Goal: Information Seeking & Learning: Check status

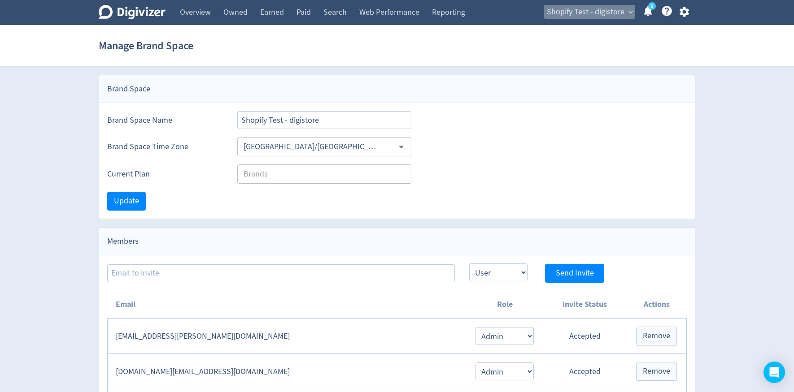
click at [613, 16] on span "Shopify Test - digistore" at bounding box center [586, 12] width 78 height 14
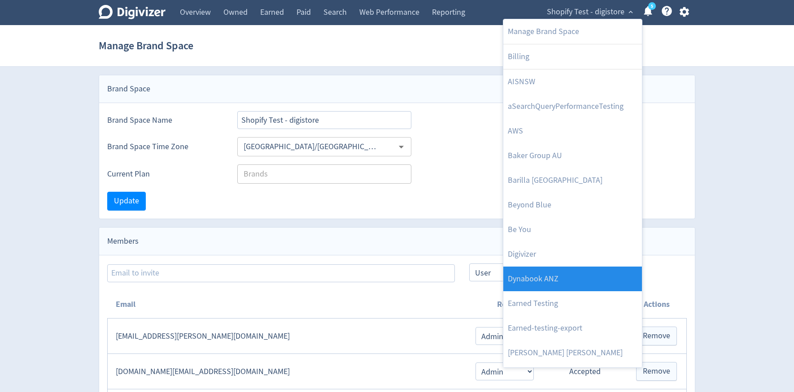
click at [575, 275] on link "Dynabook ANZ" at bounding box center [572, 279] width 139 height 25
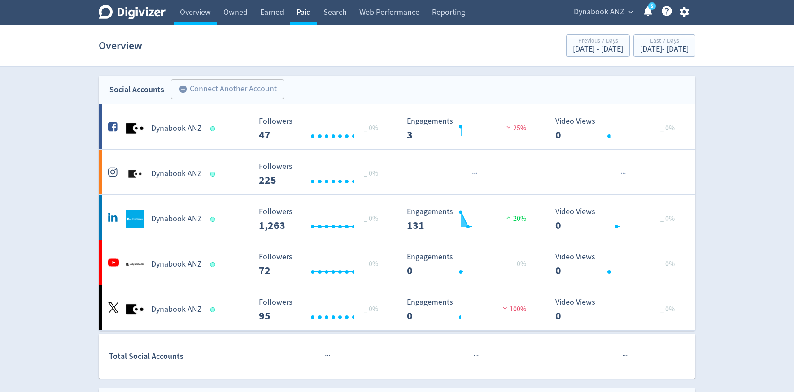
click at [314, 13] on link "Paid" at bounding box center [303, 12] width 27 height 25
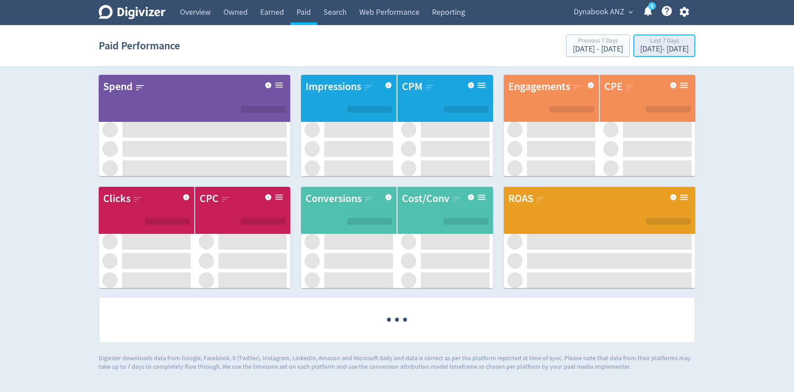
click at [640, 44] on div "Last 7 Days" at bounding box center [664, 42] width 48 height 8
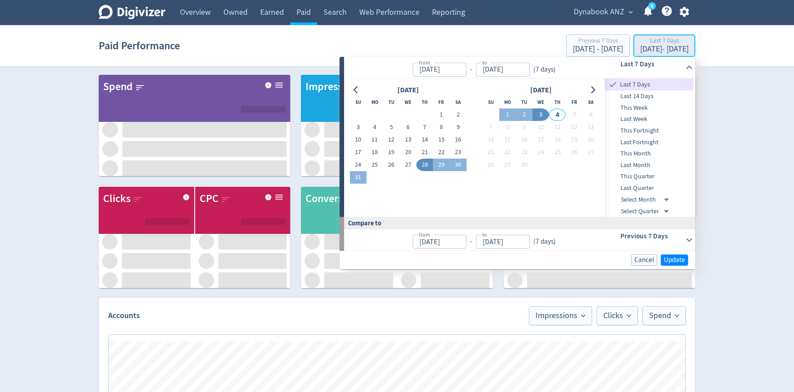
type input "[DATE]"
type input "Sep 04, 2025"
type input "[DATE]"
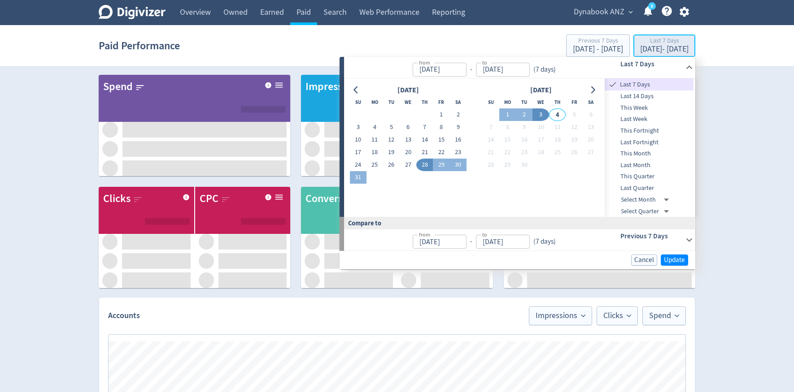
type input "[DATE]"
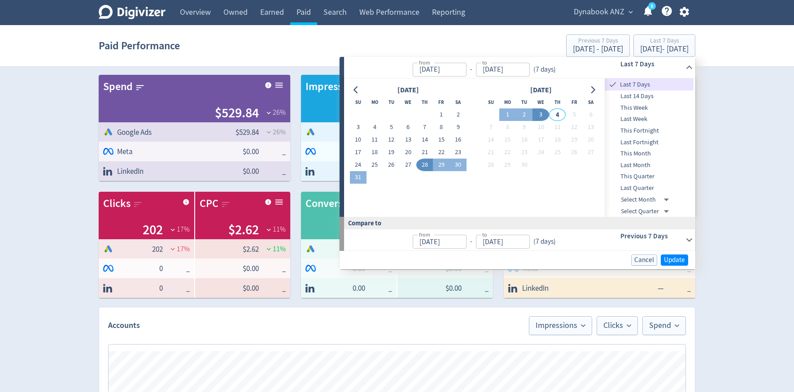
click at [628, 166] on span "Last Month" at bounding box center [649, 166] width 89 height 10
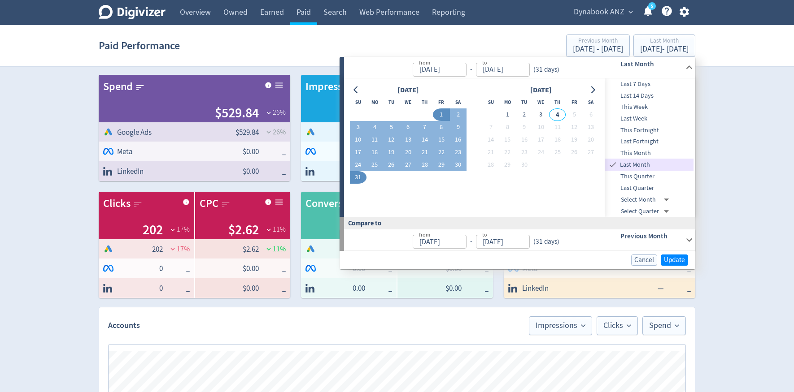
type input "Aug 01, 2025"
type input "Aug 31, 2025"
type input "Jul 01, 2025"
type input "Jul 31, 2025"
click at [685, 259] on button "Update" at bounding box center [674, 260] width 27 height 11
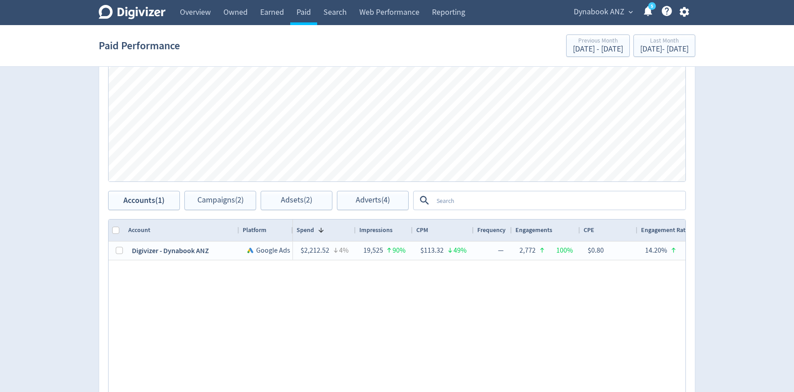
scroll to position [370, 0]
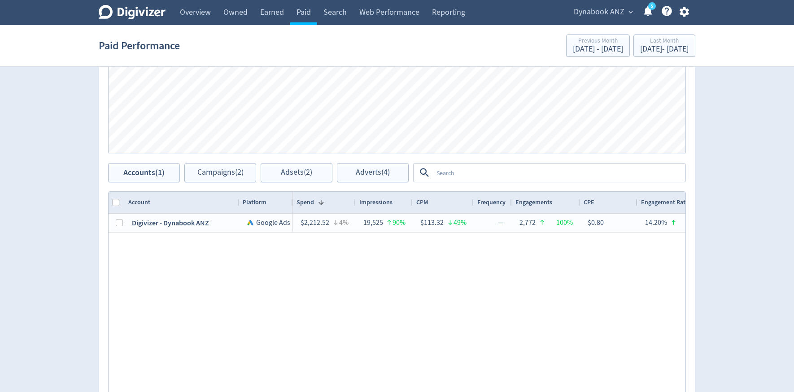
click at [611, 9] on span "Dynabook ANZ" at bounding box center [599, 12] width 51 height 14
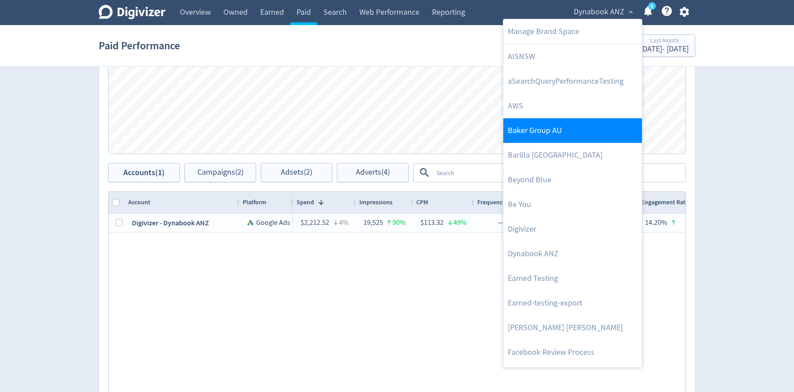
click at [554, 136] on link "Baker Group AU" at bounding box center [572, 130] width 139 height 25
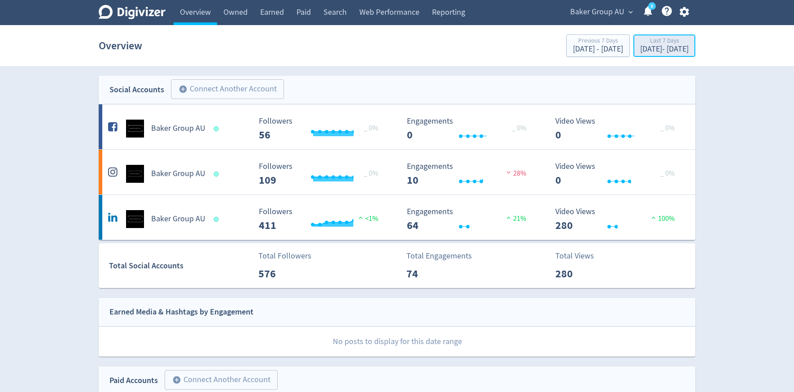
click at [640, 52] on div "Aug 28, 2025 - Sep 3, 2025" at bounding box center [664, 49] width 48 height 8
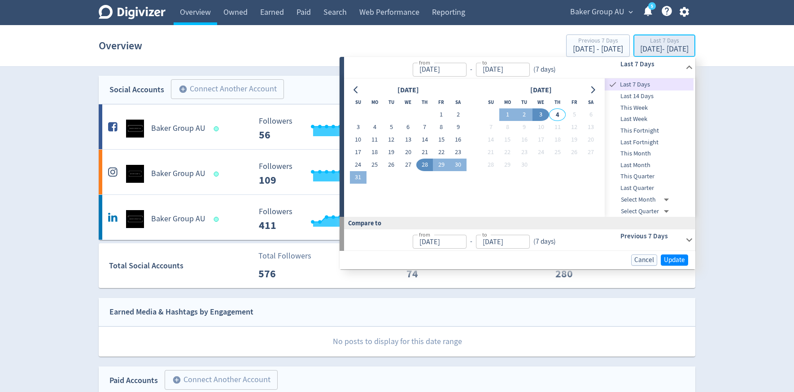
type input "[DATE]"
click at [627, 166] on span "Last Month" at bounding box center [649, 166] width 89 height 10
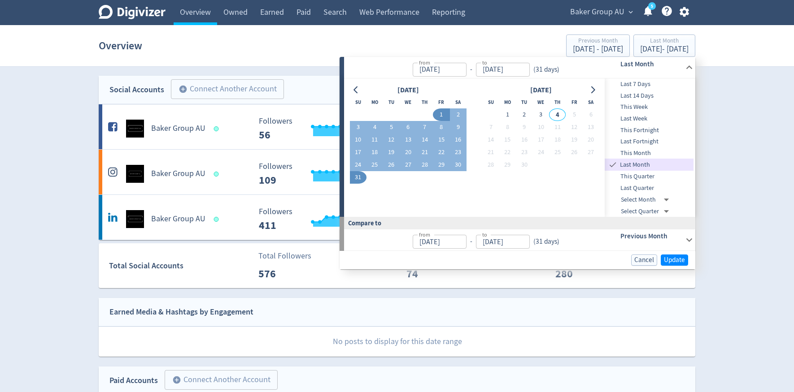
type input "Aug 01, 2025"
type input "Aug 31, 2025"
type input "Jul 01, 2025"
type input "Jul 31, 2025"
click at [683, 263] on span "Update" at bounding box center [674, 260] width 21 height 7
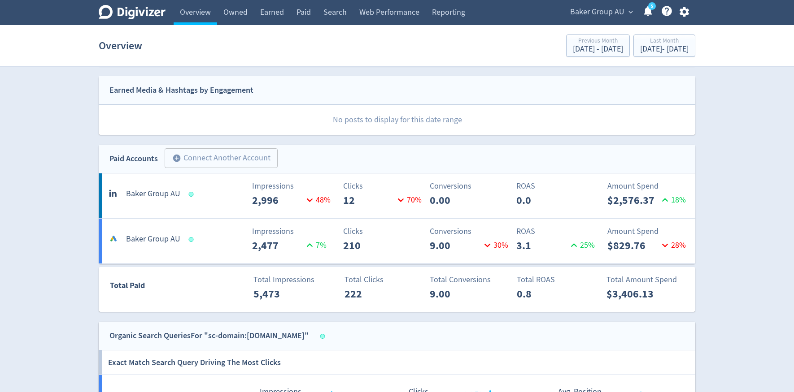
scroll to position [232, 0]
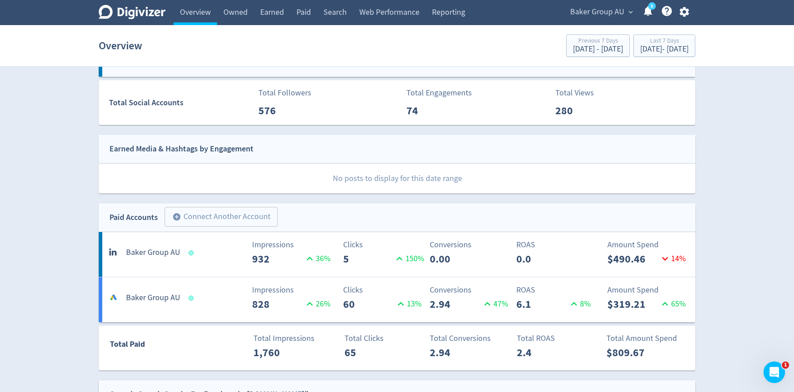
scroll to position [203, 0]
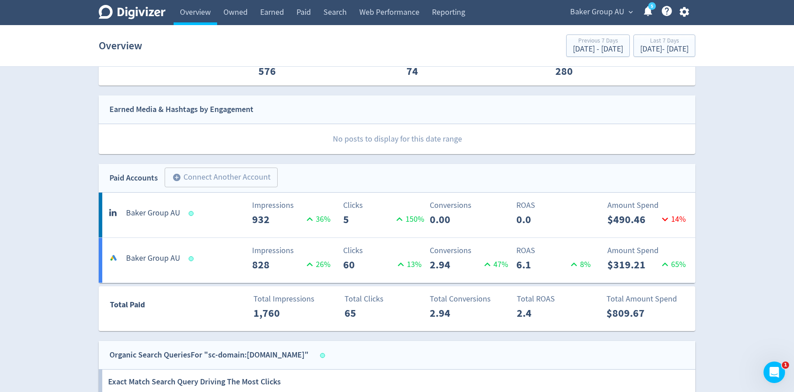
click at [351, 221] on p "5" at bounding box center [368, 220] width 50 height 16
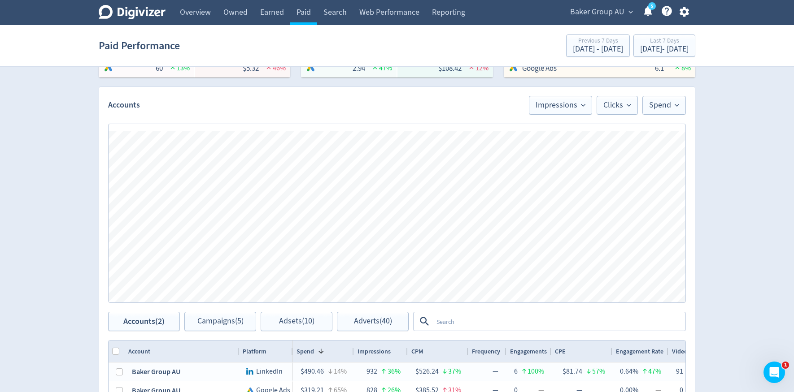
scroll to position [337, 0]
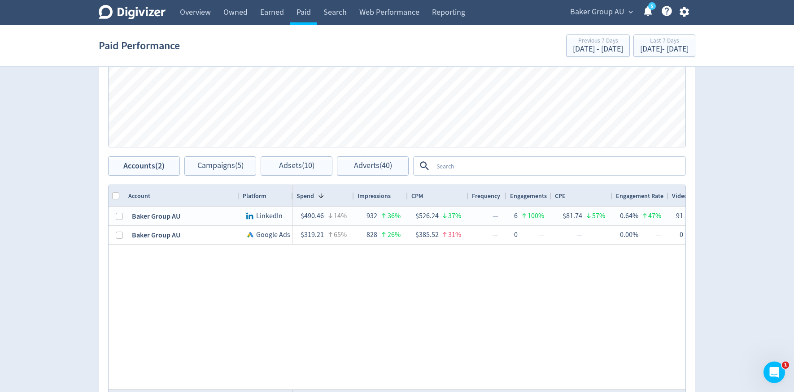
click at [158, 194] on div "Account" at bounding box center [181, 195] width 107 height 17
click at [215, 194] on div "Account 1" at bounding box center [181, 195] width 107 height 17
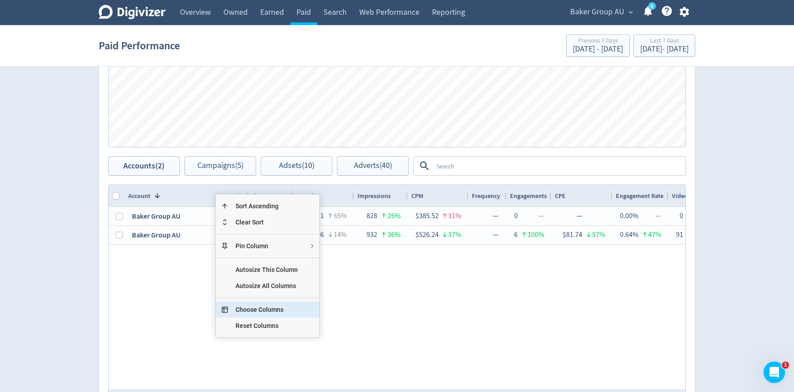
click at [252, 308] on span "Choose Columns" at bounding box center [266, 310] width 77 height 16
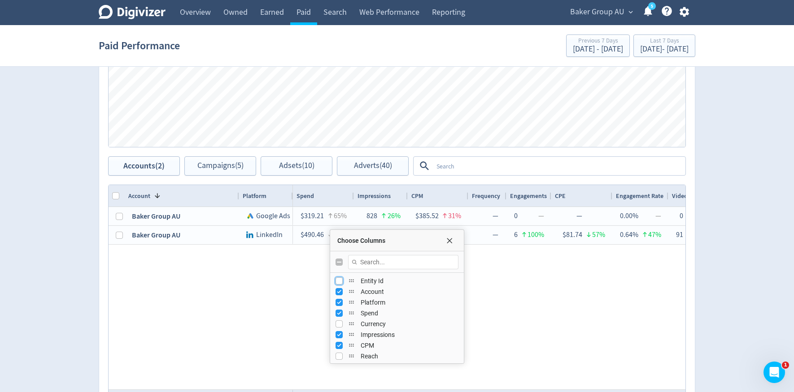
click at [341, 282] on input "Press SPACE to toggle visibility (hidden)" at bounding box center [339, 281] width 7 height 7
checkbox input "true"
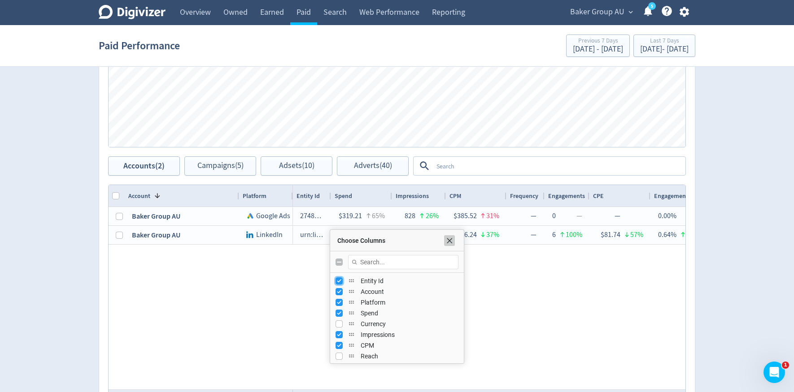
click at [452, 240] on span "Choose Columns" at bounding box center [449, 240] width 7 height 7
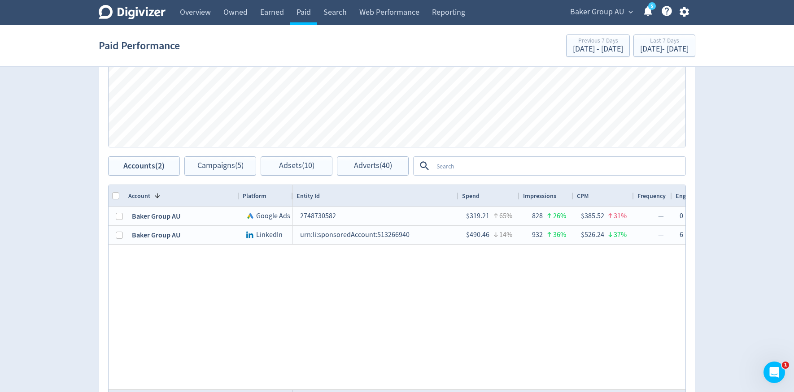
drag, startPoint x: 330, startPoint y: 195, endPoint x: 458, endPoint y: 192, distance: 127.4
click at [458, 192] on div at bounding box center [458, 196] width 4 height 22
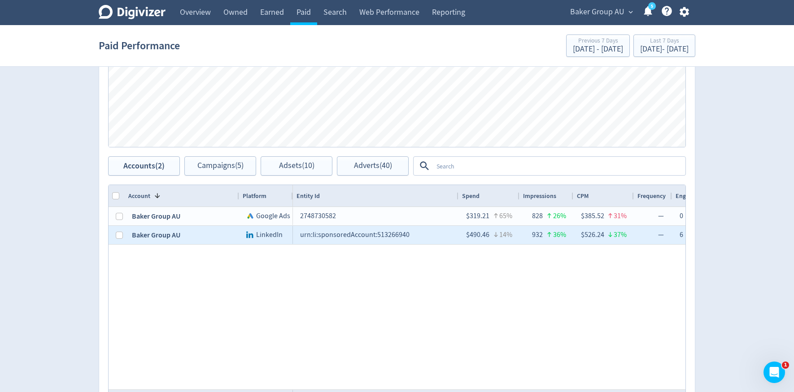
click at [362, 237] on div "urn:li:sponsoredAccount:513266940" at bounding box center [376, 235] width 166 height 18
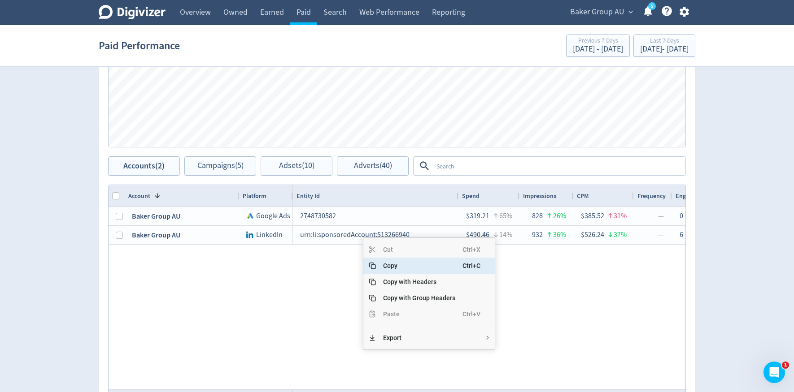
click at [385, 266] on span "Copy" at bounding box center [419, 266] width 87 height 16
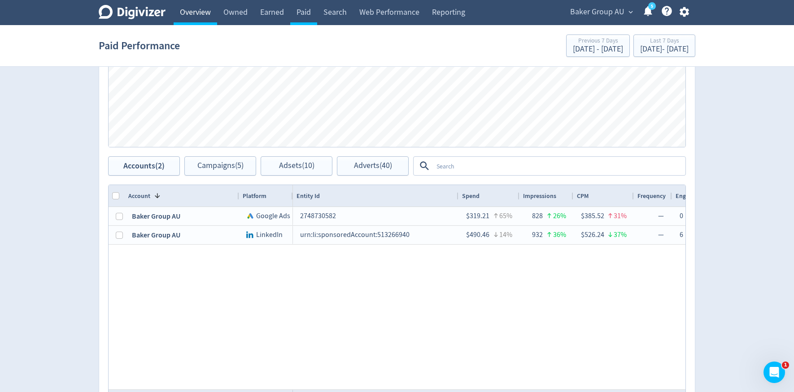
click at [202, 11] on link "Overview" at bounding box center [196, 12] width 44 height 25
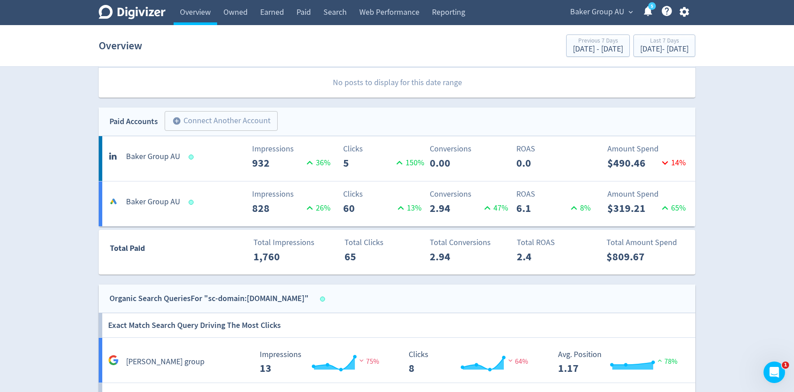
scroll to position [256, 0]
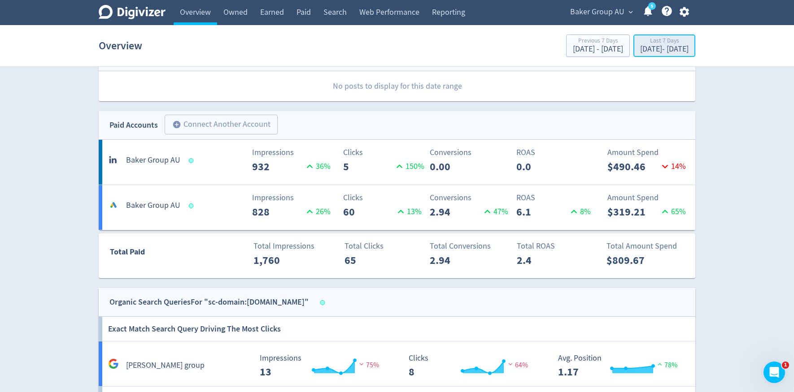
click at [657, 43] on div "Last 7 Days" at bounding box center [664, 42] width 48 height 8
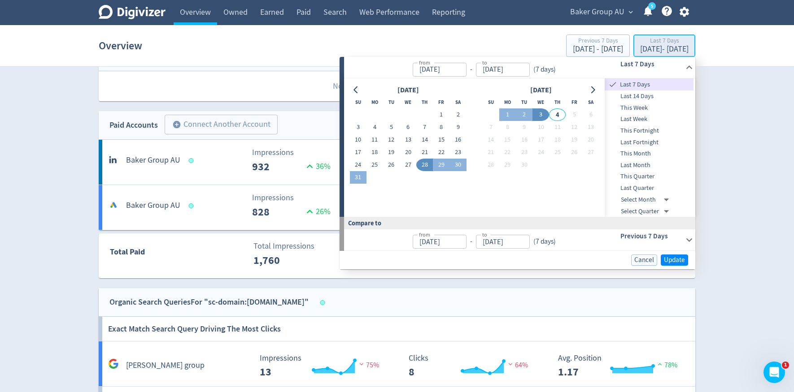
type input "[DATE]"
type input "Sep 03, 2025"
type input "[DATE]"
click at [632, 165] on span "Last Month" at bounding box center [649, 166] width 89 height 10
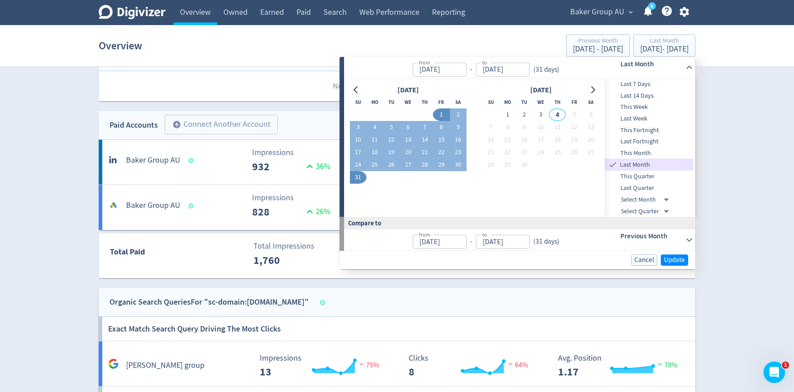
type input "Aug 01, 2025"
type input "Aug 31, 2025"
type input "Jul 01, 2025"
type input "Jul 31, 2025"
click at [668, 259] on span "Update" at bounding box center [674, 260] width 21 height 7
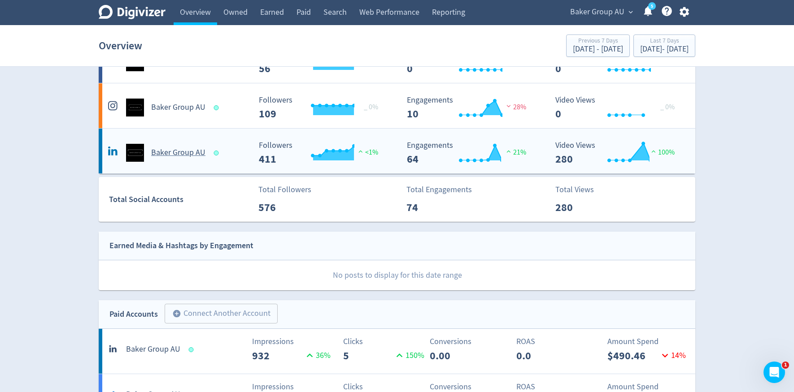
scroll to position [182, 0]
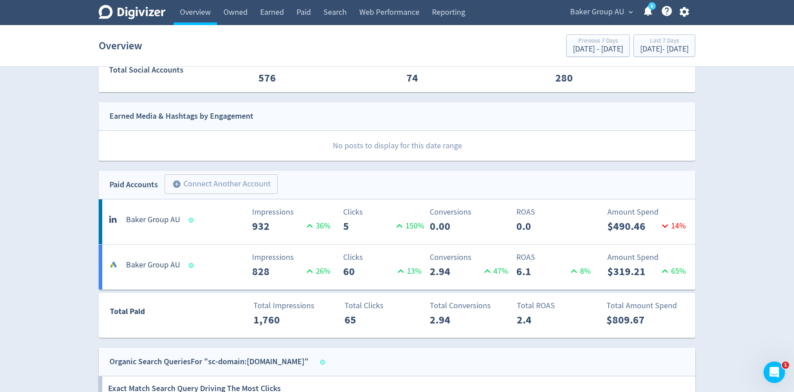
scroll to position [206, 0]
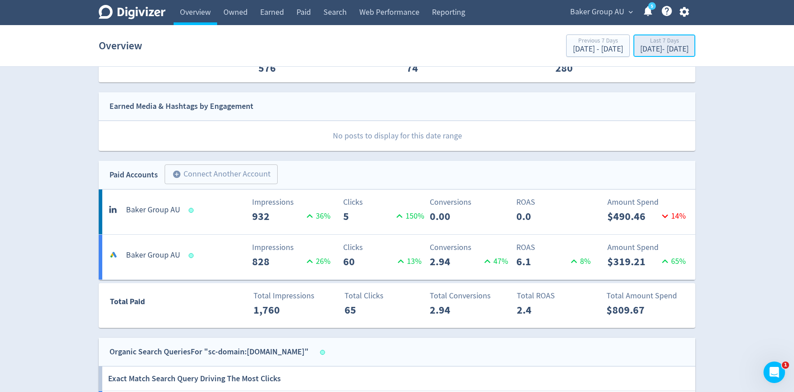
click at [658, 52] on div "Aug 28, 2025 - Sep 3, 2025" at bounding box center [664, 49] width 48 height 8
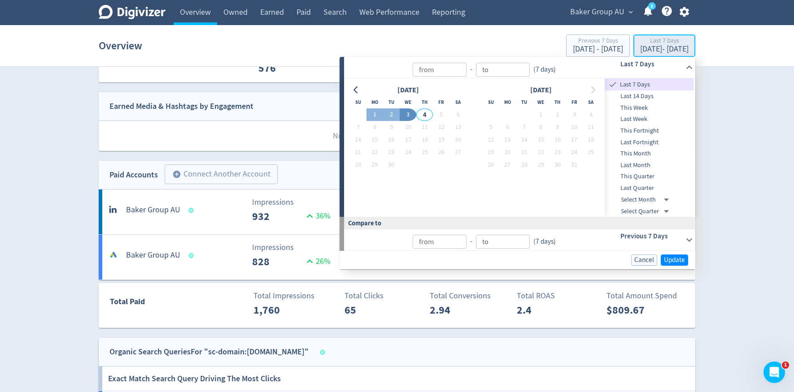
type input "Sep 04, 2025"
type input "[DATE]"
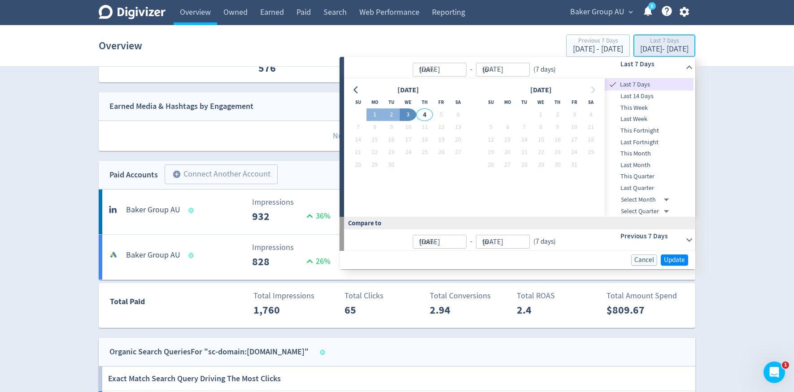
type input "Sep 03, 2025"
type input "[DATE]"
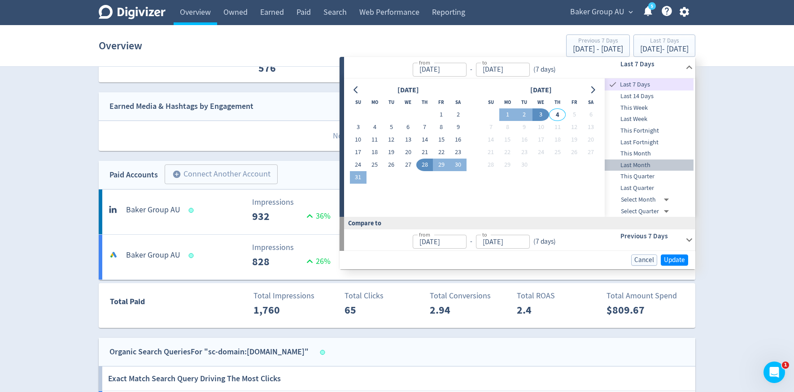
click at [644, 165] on span "Last Month" at bounding box center [649, 166] width 89 height 10
type input "Aug 01, 2025"
type input "Aug 31, 2025"
type input "Jul 01, 2025"
type input "Jul 31, 2025"
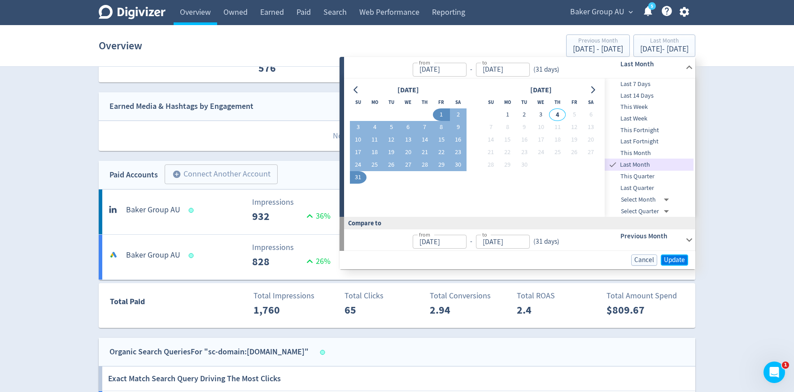
click at [678, 257] on span "Update" at bounding box center [674, 260] width 21 height 7
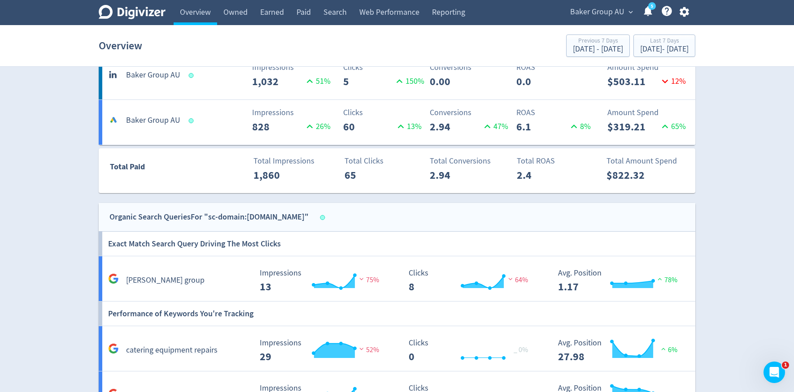
scroll to position [320, 0]
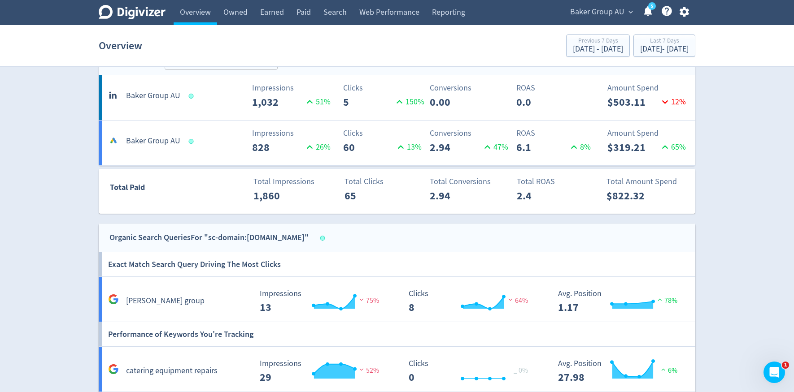
click at [219, 96] on div "Impressions 1,032 51 %" at bounding box center [250, 96] width 99 height 28
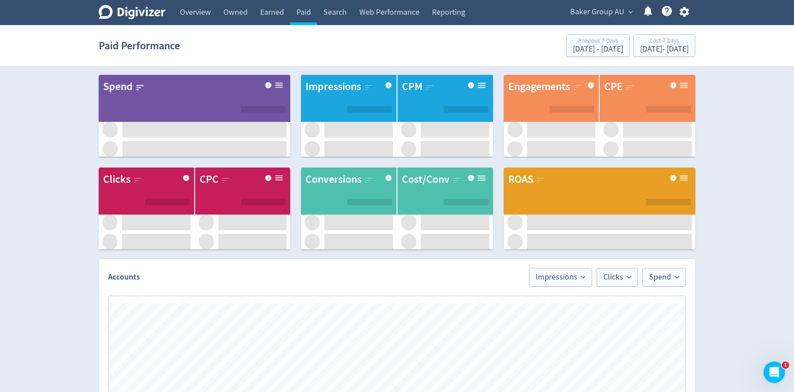
scroll to position [429, 0]
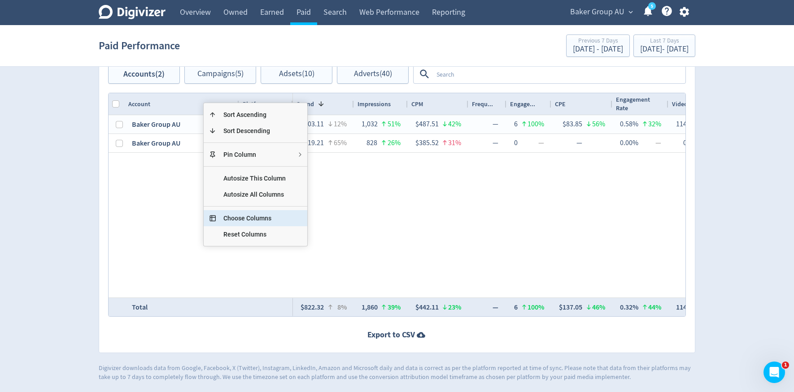
click at [228, 217] on span "Choose Columns" at bounding box center [254, 218] width 77 height 16
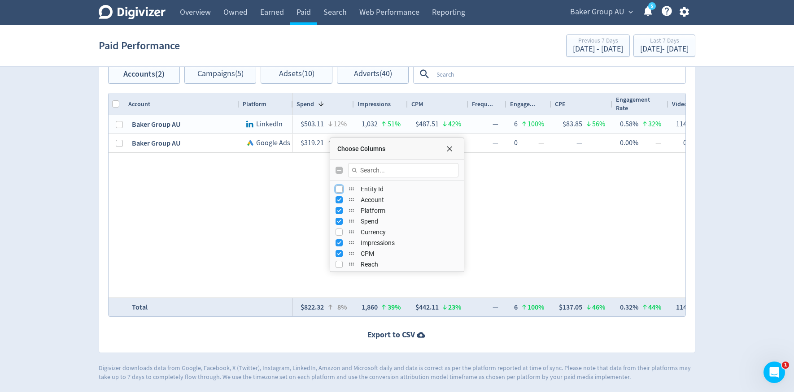
click at [341, 188] on input "Press SPACE to toggle visibility (hidden)" at bounding box center [339, 189] width 7 height 7
checkbox input "true"
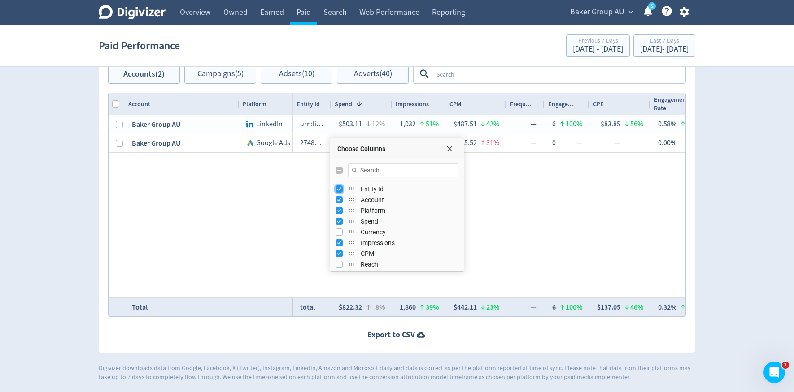
click at [449, 153] on div "Choose Columns" at bounding box center [397, 149] width 134 height 22
click at [451, 146] on span "Choose Columns" at bounding box center [449, 148] width 7 height 7
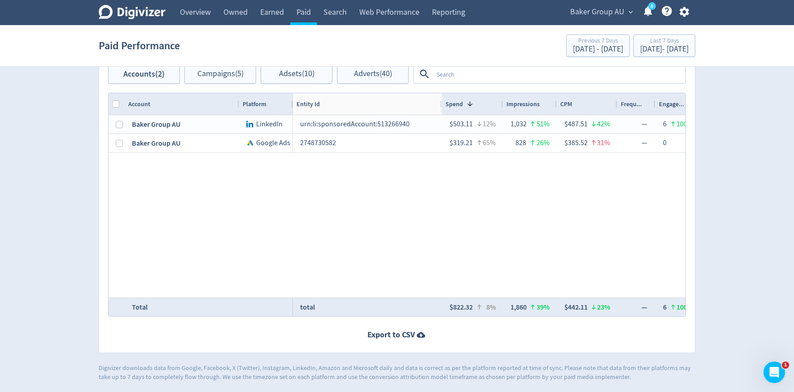
drag, startPoint x: 329, startPoint y: 107, endPoint x: 440, endPoint y: 91, distance: 111.9
click at [440, 91] on div "Accounts Impressions Clicks Spend Spend Clicks Impressions Press Space or Enter…" at bounding box center [397, 96] width 597 height 514
click at [196, 21] on link "Overview" at bounding box center [196, 12] width 44 height 25
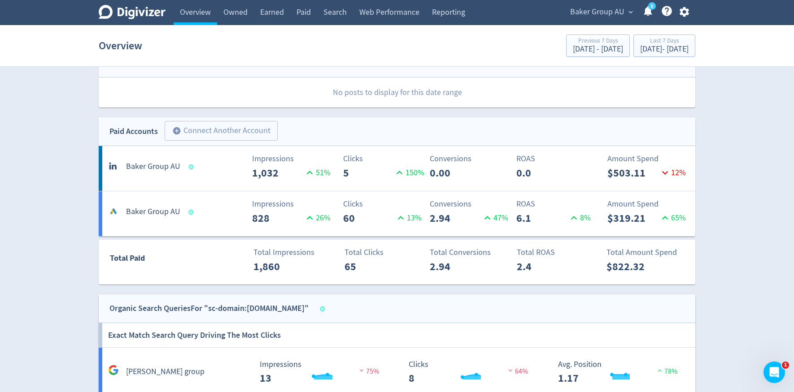
scroll to position [285, 0]
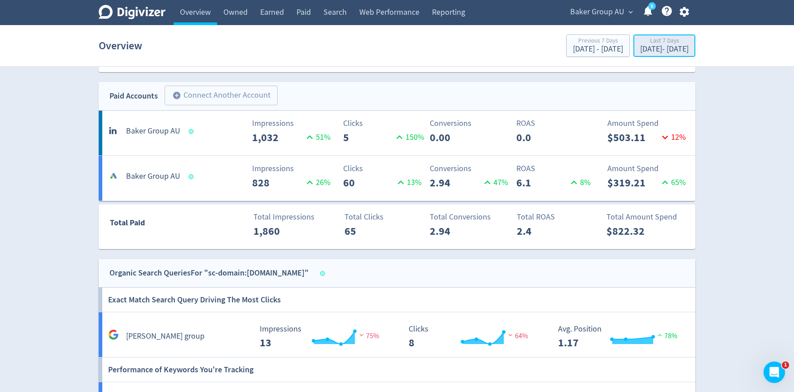
click at [640, 50] on div "[DATE] - [DATE]" at bounding box center [664, 49] width 48 height 8
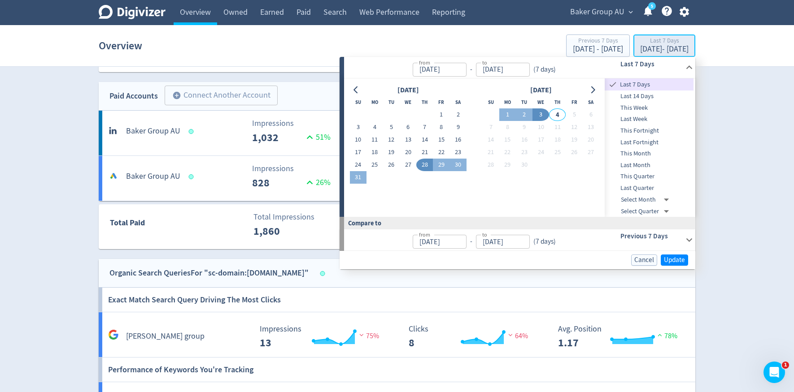
type input "[DATE]"
click at [633, 166] on span "Last Month" at bounding box center [649, 166] width 89 height 10
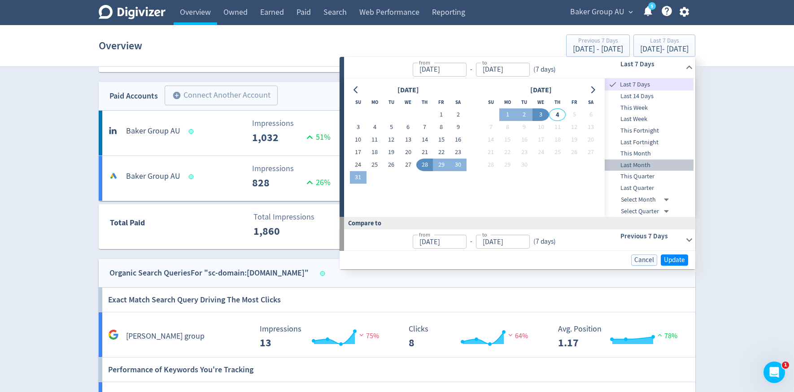
type input "[DATE]"
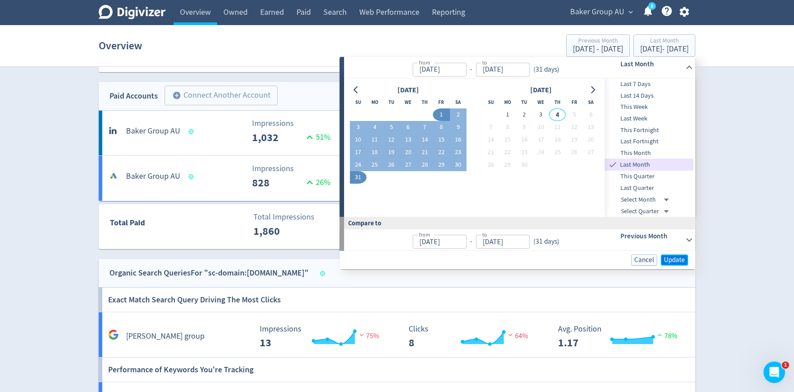
click at [680, 261] on span "Update" at bounding box center [674, 260] width 21 height 7
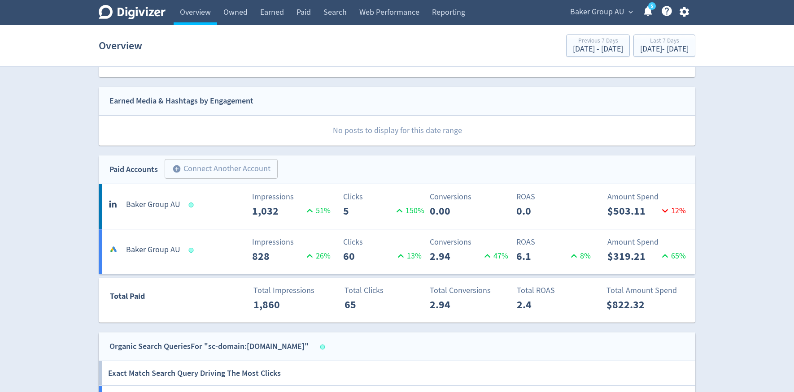
scroll to position [217, 0]
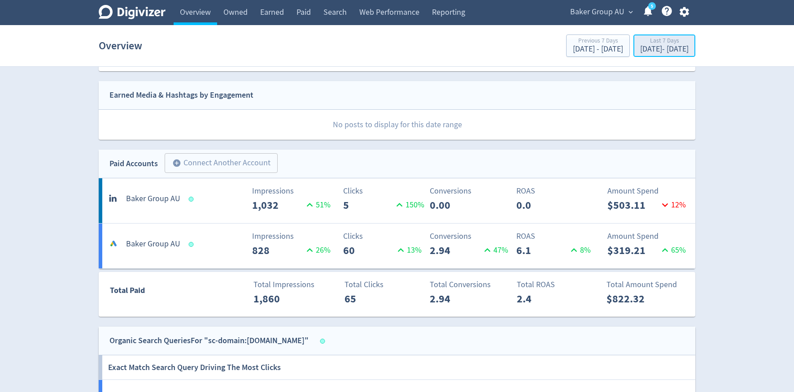
click at [672, 48] on div "[DATE] - [DATE]" at bounding box center [664, 49] width 48 height 8
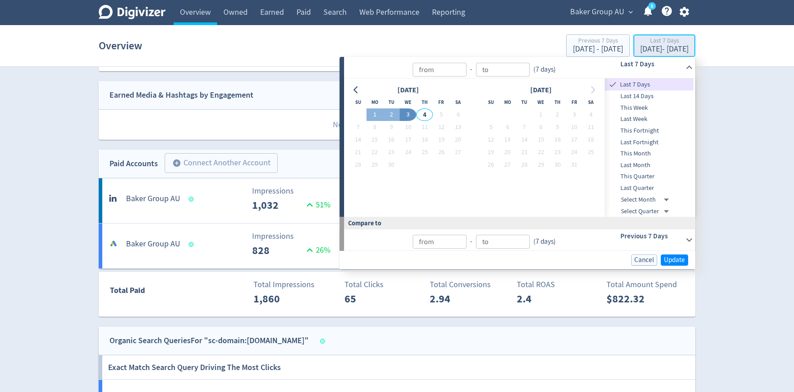
type input "[DATE]"
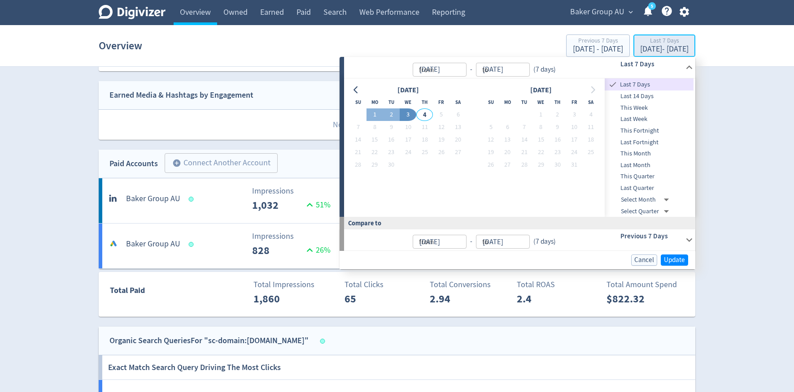
type input "[DATE]"
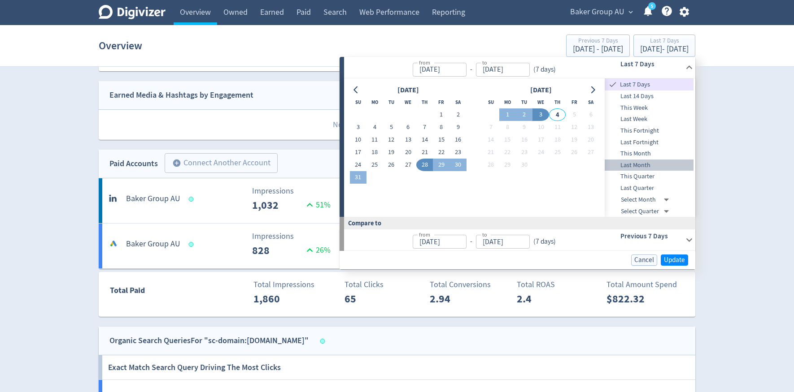
click at [641, 166] on span "Last Month" at bounding box center [649, 166] width 89 height 10
type input "[DATE]"
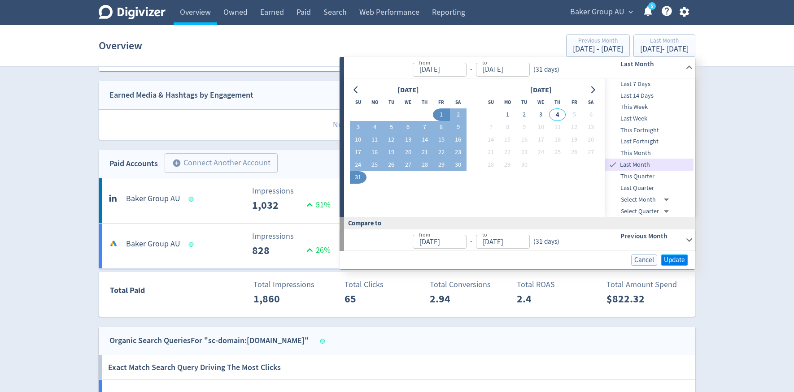
click at [673, 258] on span "Update" at bounding box center [674, 260] width 21 height 7
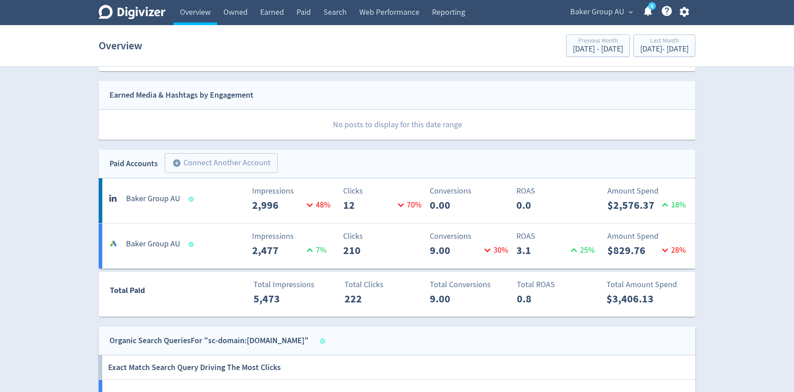
click at [180, 210] on AU-2 "[PERSON_NAME] Group AU Impressions 2,996 48 % Clicks 12 70 % Conversions 0.00 R…" at bounding box center [397, 201] width 597 height 45
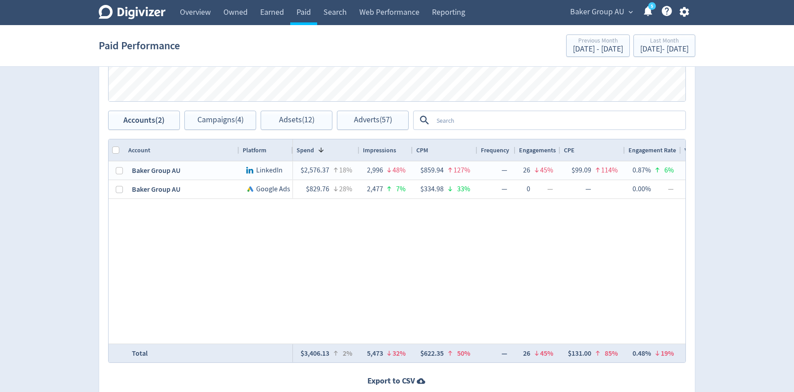
scroll to position [428, 0]
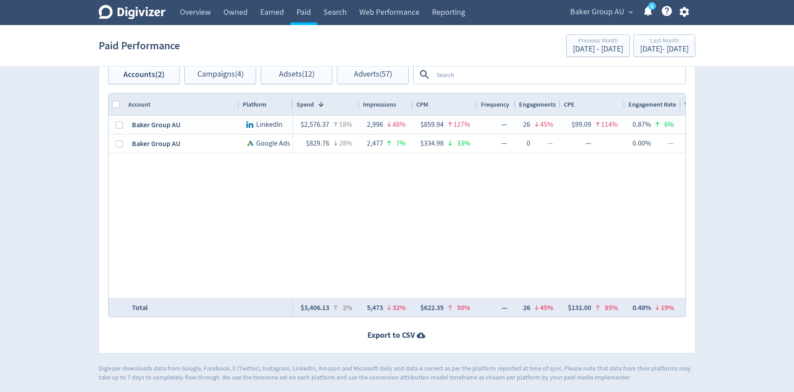
click at [687, 14] on icon "button" at bounding box center [683, 12] width 9 height 10
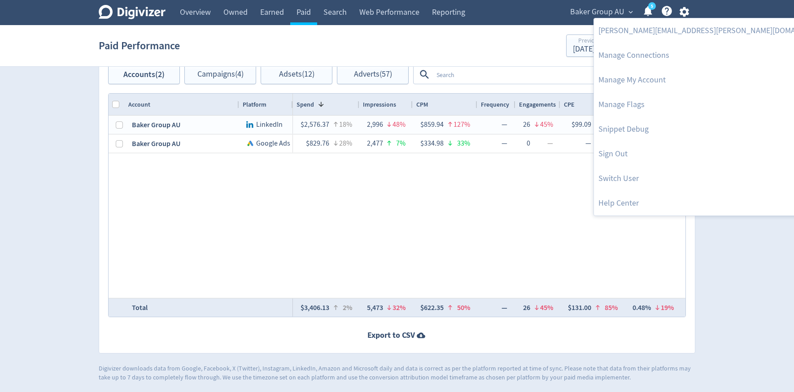
click at [730, 133] on div at bounding box center [397, 196] width 794 height 392
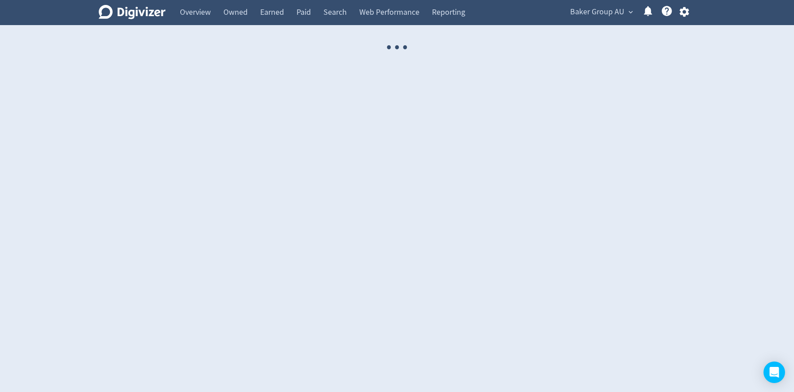
select select "USER"
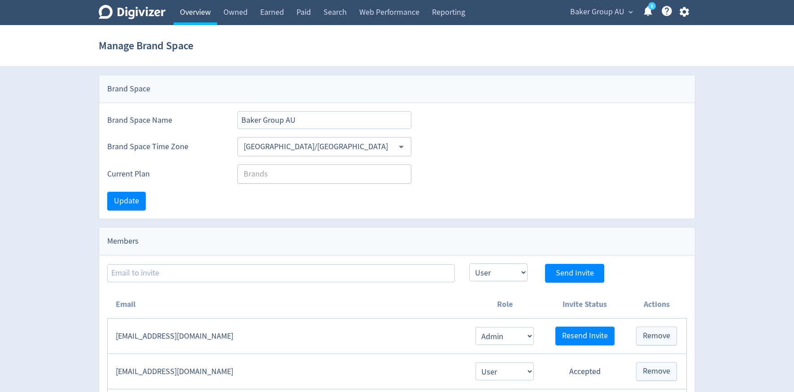
click at [214, 15] on link "Overview" at bounding box center [196, 12] width 44 height 25
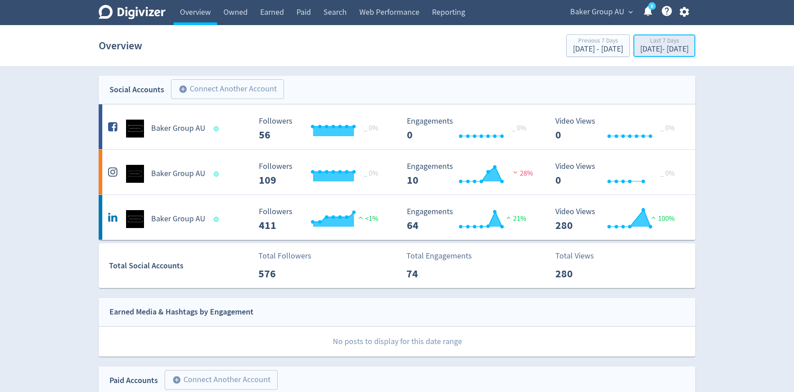
click at [640, 44] on div "Last 7 Days" at bounding box center [664, 42] width 48 height 8
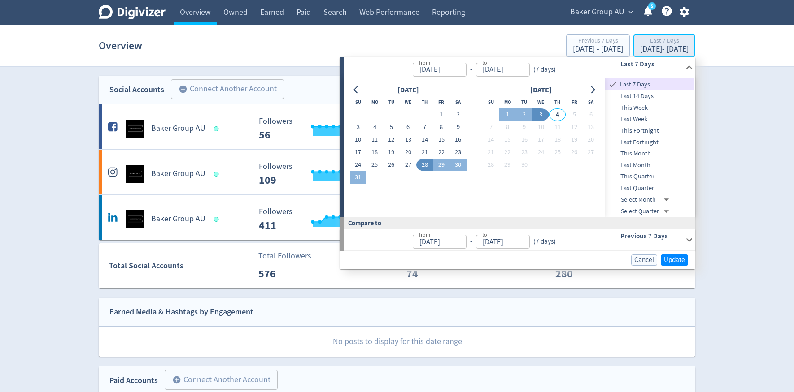
type input "[DATE]"
click at [360, 88] on button "Go to previous month" at bounding box center [356, 90] width 13 height 13
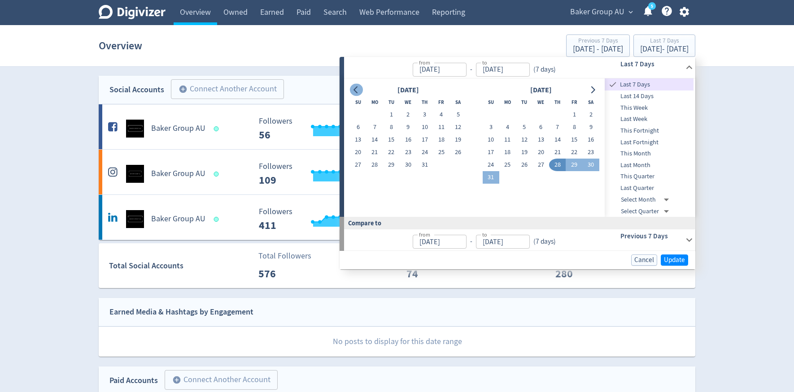
click at [360, 88] on button "Go to previous month" at bounding box center [356, 90] width 13 height 13
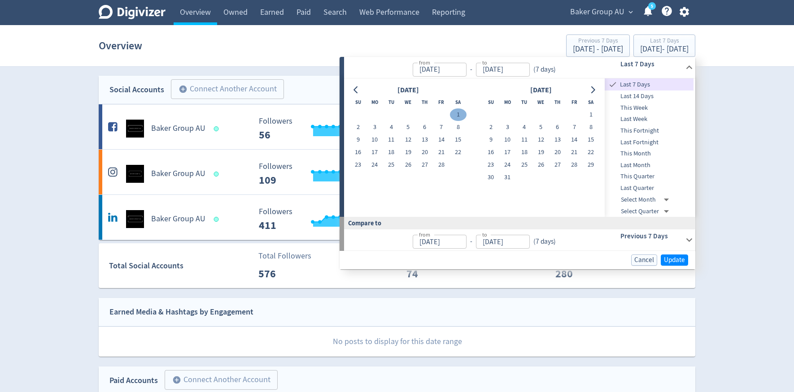
click at [454, 115] on button "1" at bounding box center [458, 115] width 17 height 13
type input "Feb 01, 2025"
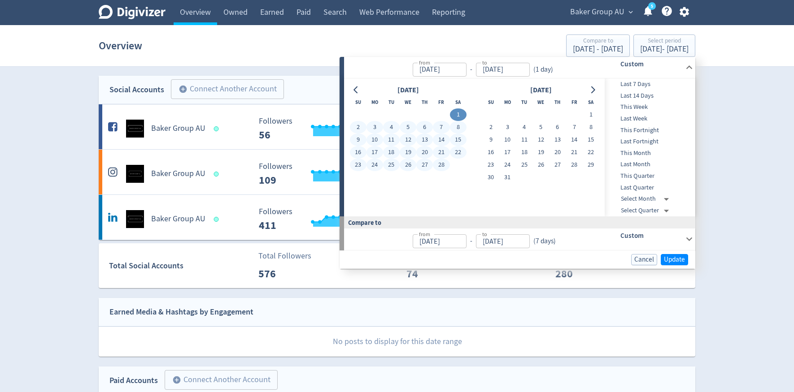
click at [445, 162] on button "28" at bounding box center [441, 165] width 17 height 13
type input "Feb 28, 2025"
type input "Jan 04, 2025"
type input "Jan 31, 2025"
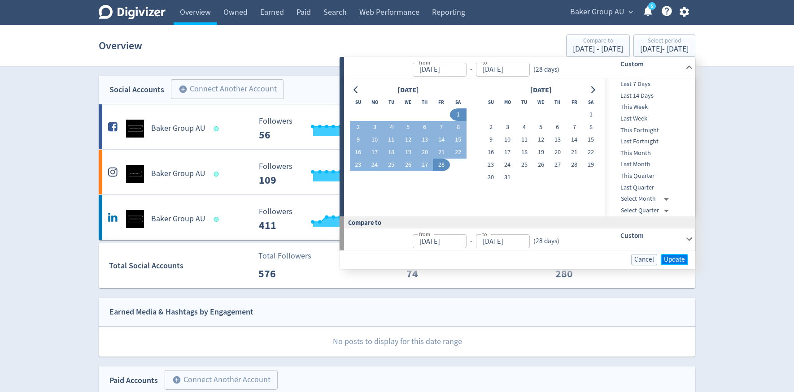
click at [682, 259] on span "Update" at bounding box center [674, 260] width 21 height 7
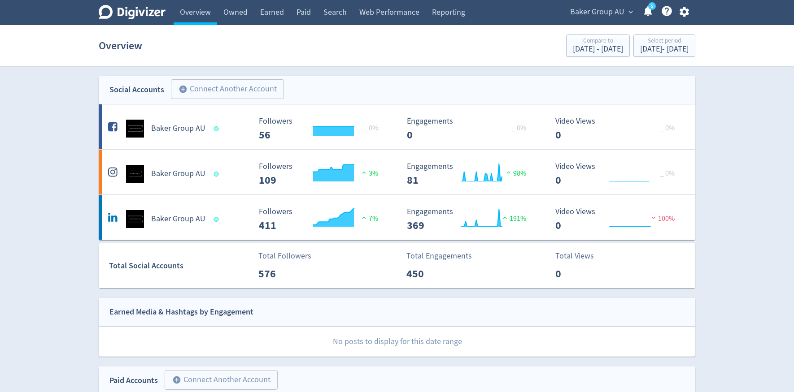
click at [614, 12] on span "Baker Group AU" at bounding box center [597, 12] width 54 height 14
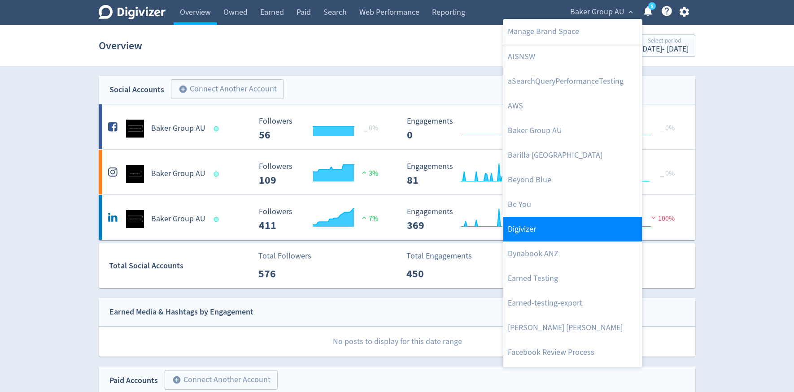
click at [555, 226] on link "Digivizer" at bounding box center [572, 229] width 139 height 25
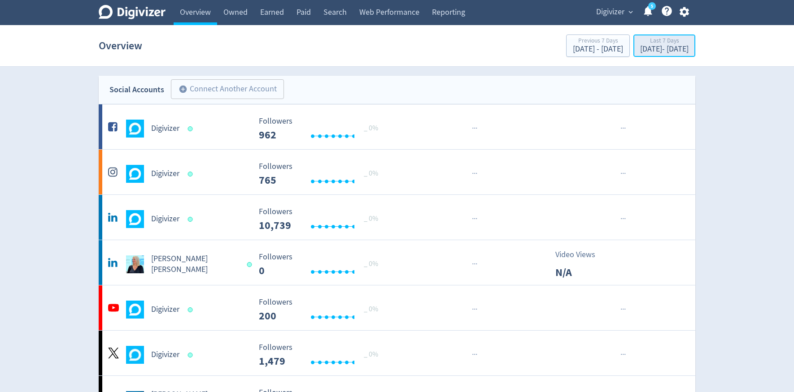
click at [640, 50] on div "Aug 28, 2025 - Sep 3, 2025" at bounding box center [664, 49] width 48 height 8
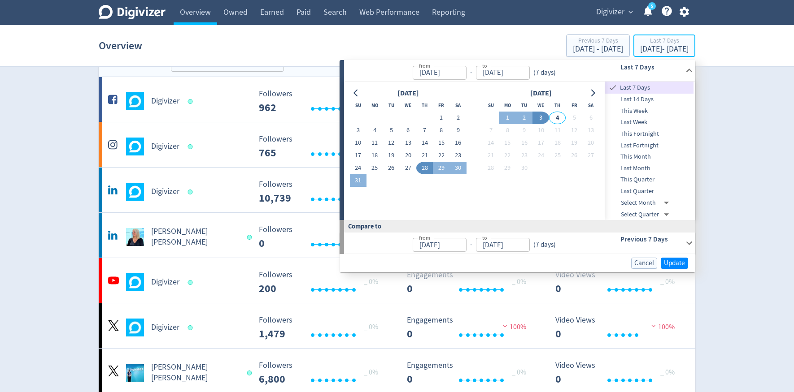
scroll to position [34, 0]
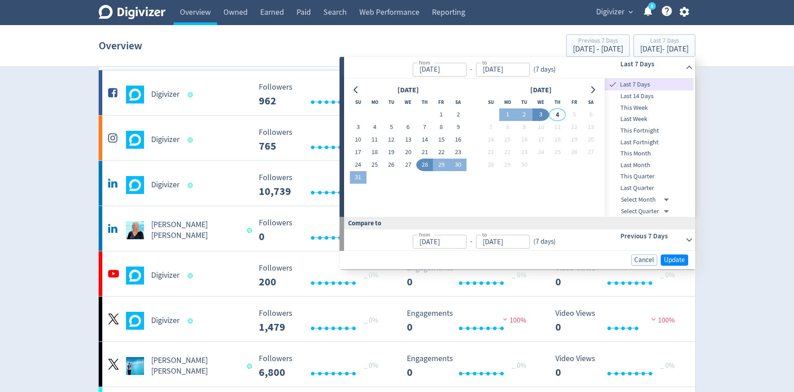
click at [641, 262] on li "2025 Q1" at bounding box center [646, 266] width 51 height 14
type input "2024-12-31T13:00:00.000Z"
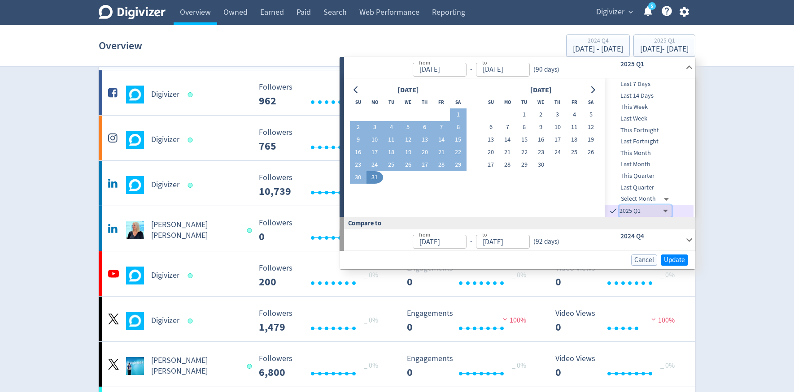
type input "Jan 01, 2025"
type input "Mar 31, 2025"
type input "Oct 01, 2024"
type input "Dec 31, 2024"
click at [674, 257] on span "Update" at bounding box center [674, 260] width 21 height 7
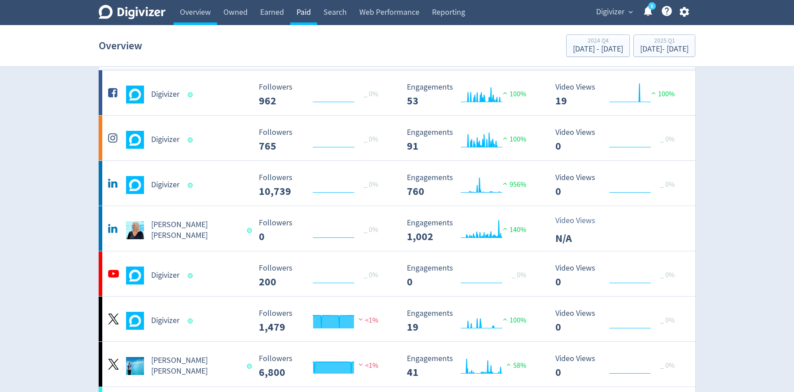
click at [308, 19] on link "Paid" at bounding box center [303, 12] width 27 height 25
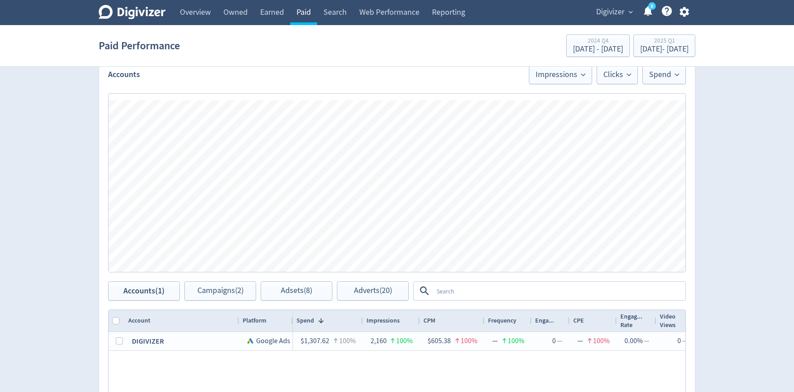
scroll to position [332, 0]
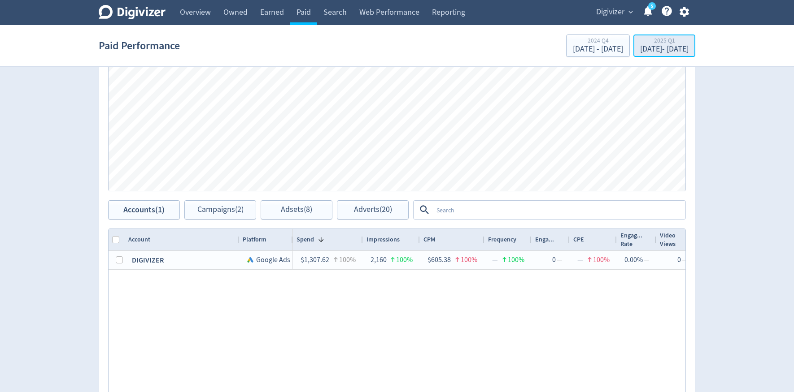
click at [666, 42] on div "2025 Q1" at bounding box center [664, 42] width 48 height 8
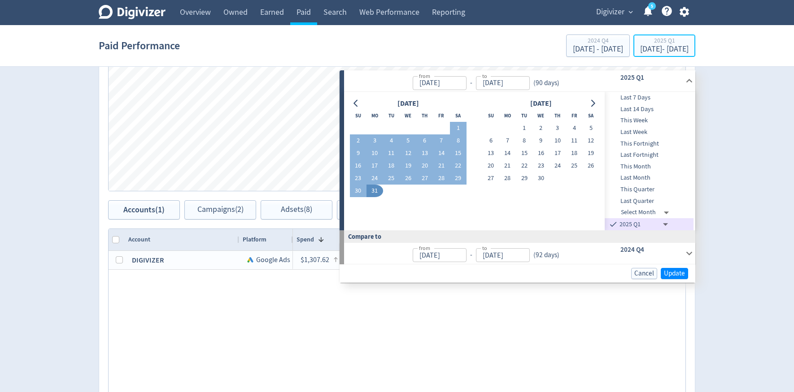
scroll to position [363, 0]
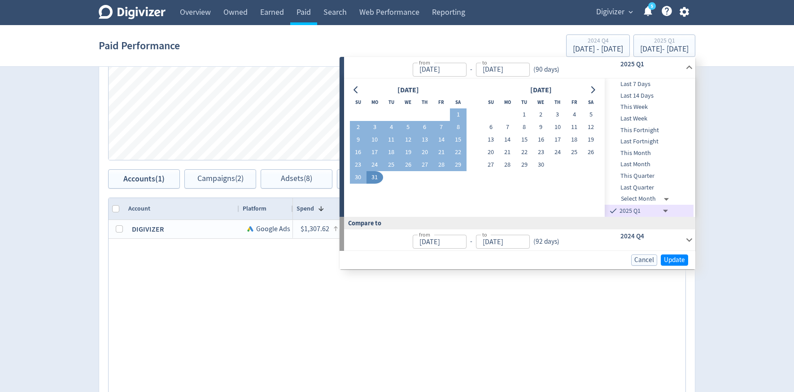
click at [667, 209] on body "Digivizer Logo Mark Digivizer Logo Overview Owned Earned Paid Search Web Perfor…" at bounding box center [397, 62] width 794 height 850
click at [645, 293] on li "2024 Q3" at bounding box center [645, 293] width 51 height 14
type input "2024-06-30T14:00:00.000Z"
type input "Jul 01, 2024"
type input "Sep 30, 2024"
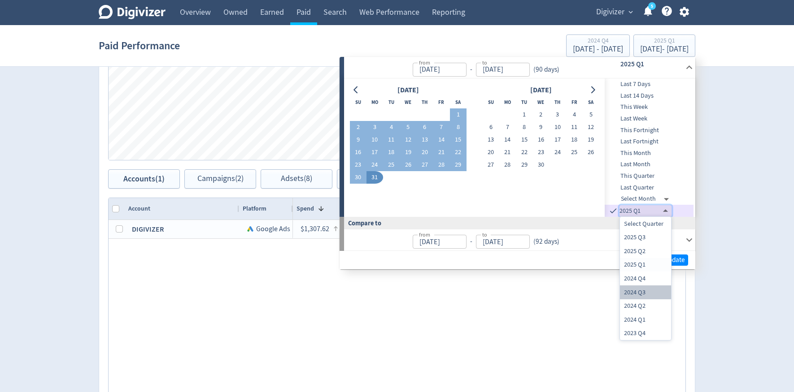
type input "2024-03-31T13:00:00.000Z"
type input "Apr 01, 2024"
type input "Jun 30, 2024"
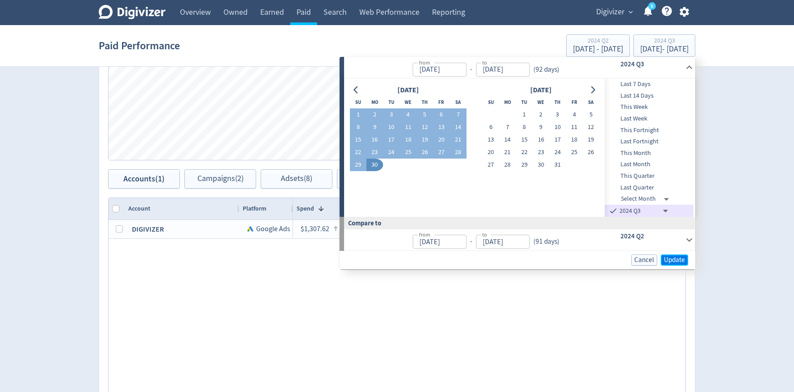
click at [667, 260] on span "Update" at bounding box center [674, 260] width 21 height 7
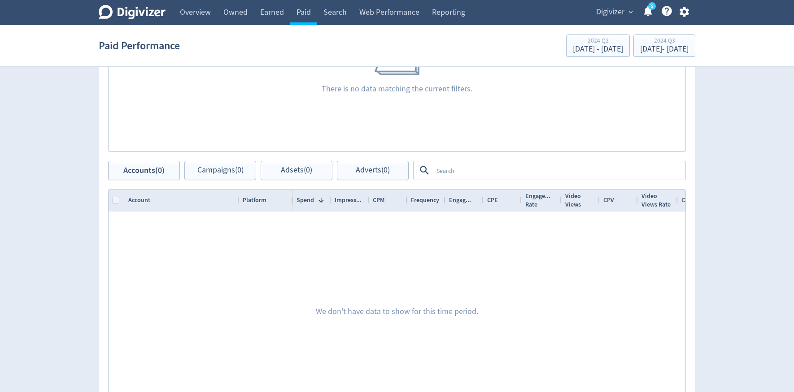
scroll to position [391, 0]
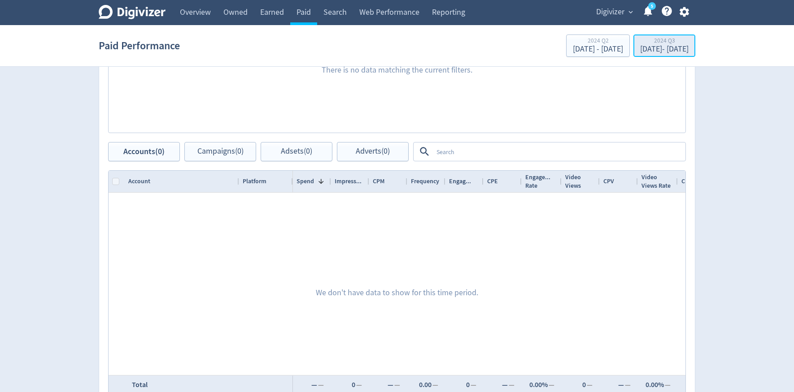
click at [671, 51] on div "Jul 1, 2024 - Sep 30, 2024" at bounding box center [664, 49] width 48 height 8
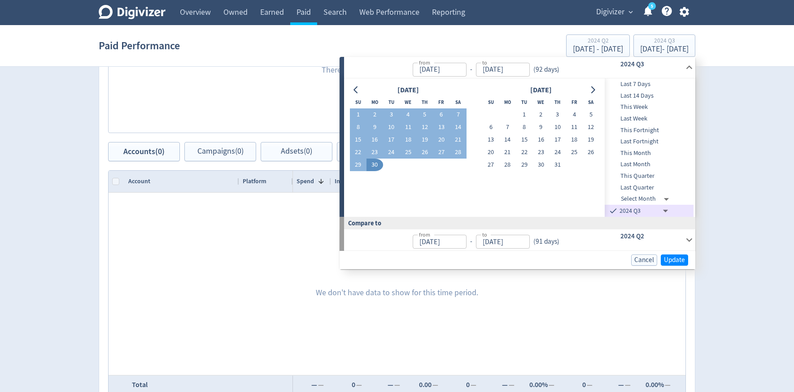
click at [663, 210] on body "Digivizer Logo Mark Digivizer Logo Overview Owned Earned Paid Search Web Perfor…" at bounding box center [397, 34] width 794 height 850
click at [647, 276] on li "2024 Q4" at bounding box center [645, 279] width 51 height 14
type input "2024-09-30T14:00:00.000Z"
type input "Oct 01, 2024"
type input "Dec 31, 2024"
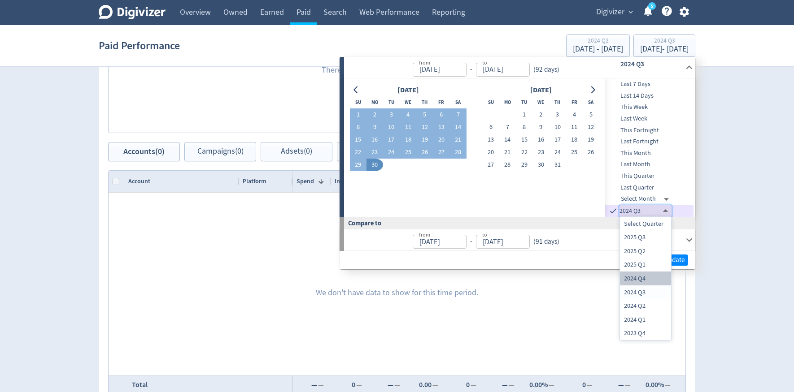
type input "2024-06-30T14:00:00.000Z"
type input "Jul 01, 2024"
type input "Sep 30, 2024"
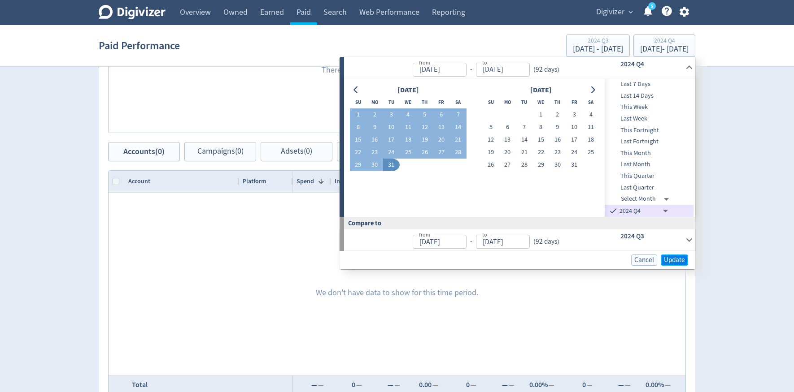
click at [671, 262] on span "Update" at bounding box center [674, 260] width 21 height 7
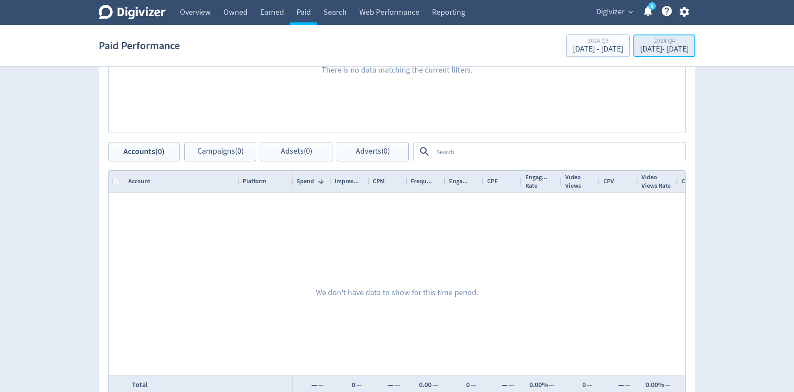
click at [656, 48] on div "Oct 1, 2024 - Dec 31, 2024" at bounding box center [664, 49] width 48 height 8
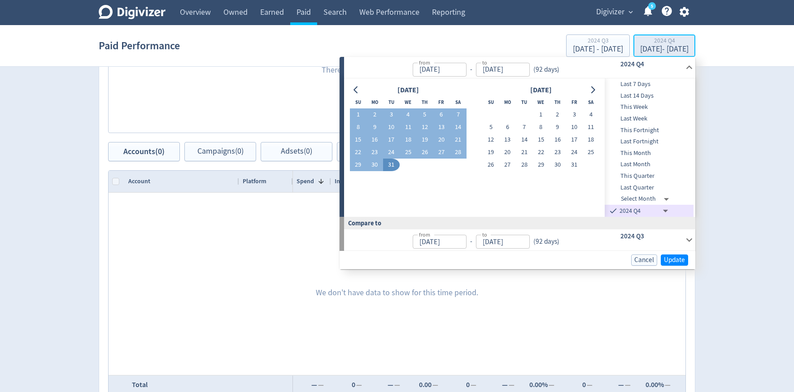
type input "Oct 01, 2024"
type input "Dec 31, 2024"
type input "Jul 01, 2024"
type input "Sep 30, 2024"
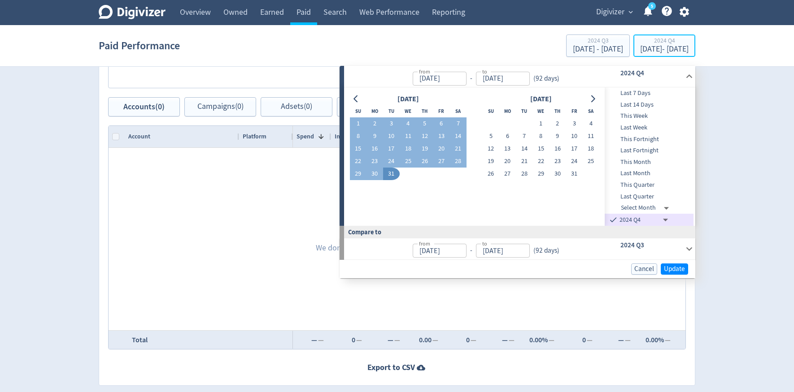
scroll to position [468, 0]
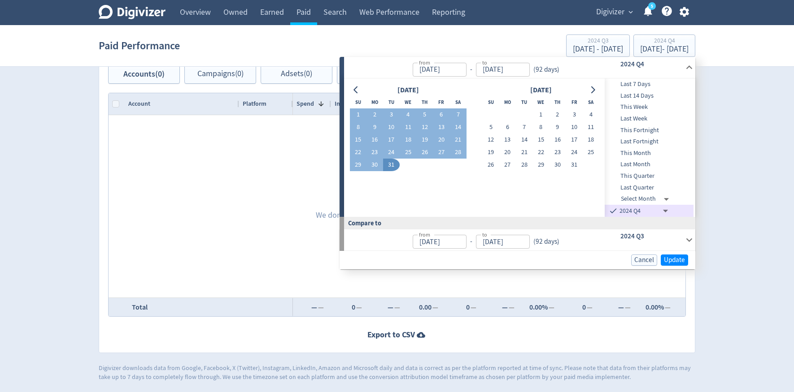
click at [642, 336] on li "2023 Q4" at bounding box center [645, 334] width 51 height 14
type input "2023-09-30T14:00:00.000Z"
type input "Oct 01, 2023"
type input "Dec 31, 2023"
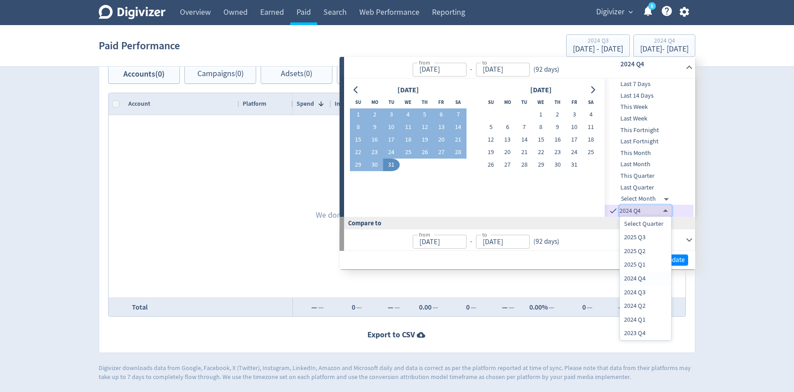
type input "2023-06-30T14:00:00.000Z"
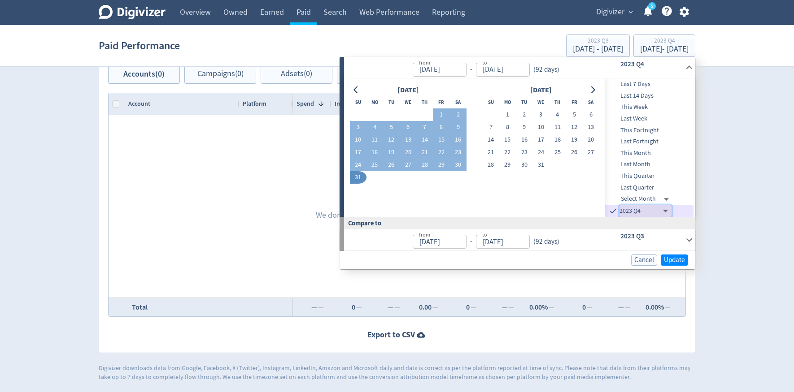
type input "Jul 01, 2023"
type input "Sep 30, 2023"
click at [669, 263] on span "Update" at bounding box center [674, 260] width 21 height 7
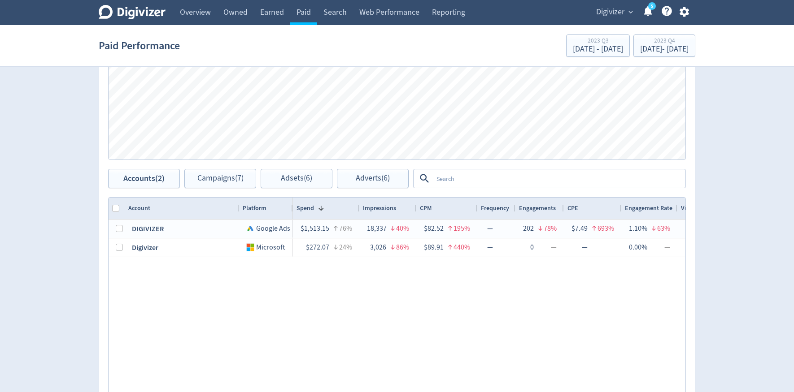
scroll to position [0, 0]
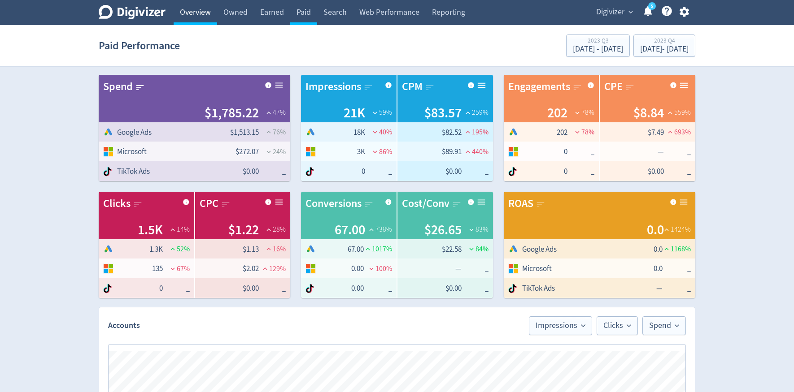
click at [195, 14] on link "Overview" at bounding box center [196, 12] width 44 height 25
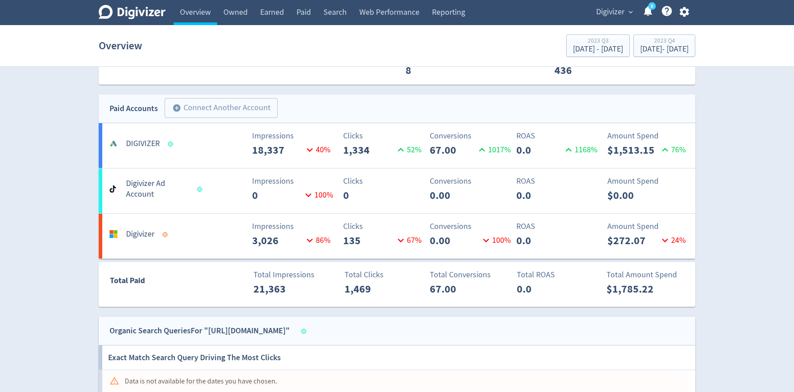
scroll to position [680, 0]
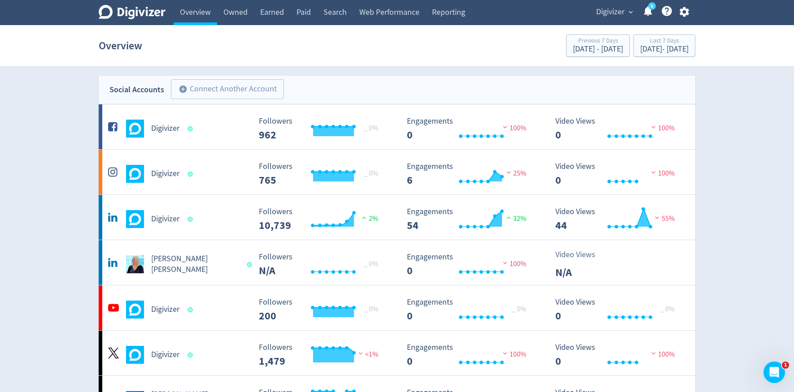
click at [610, 17] on span "Digivizer" at bounding box center [610, 12] width 28 height 14
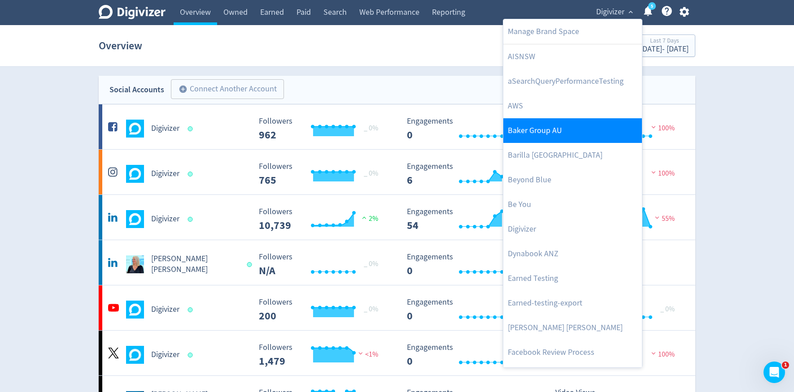
click at [555, 139] on link "Baker Group AU" at bounding box center [572, 130] width 139 height 25
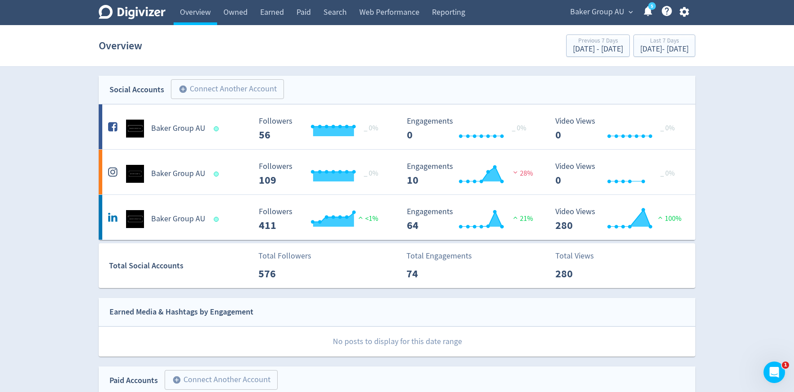
click at [597, 8] on span "Baker Group AU" at bounding box center [597, 12] width 54 height 14
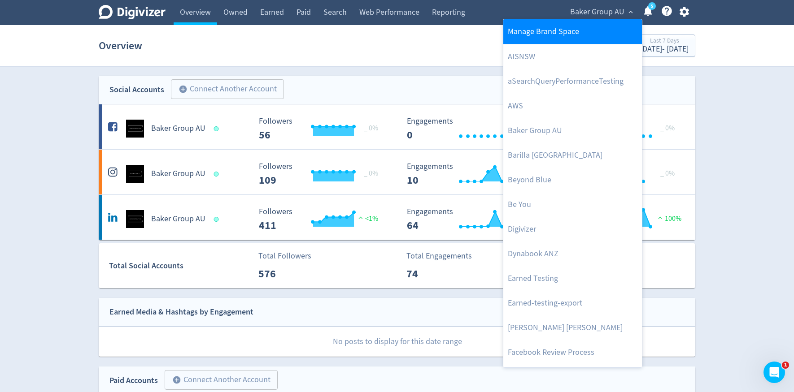
click at [588, 25] on link "Manage Brand Space" at bounding box center [572, 31] width 139 height 25
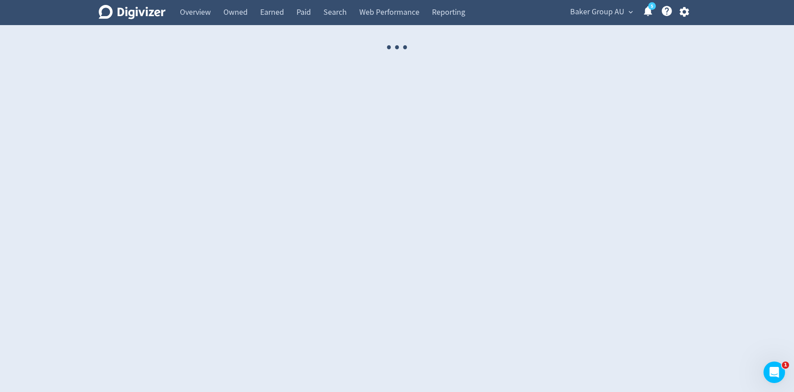
select select "USER"
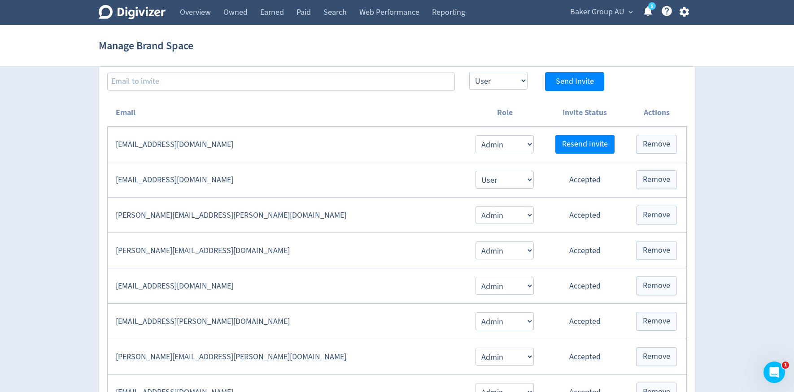
scroll to position [173, 0]
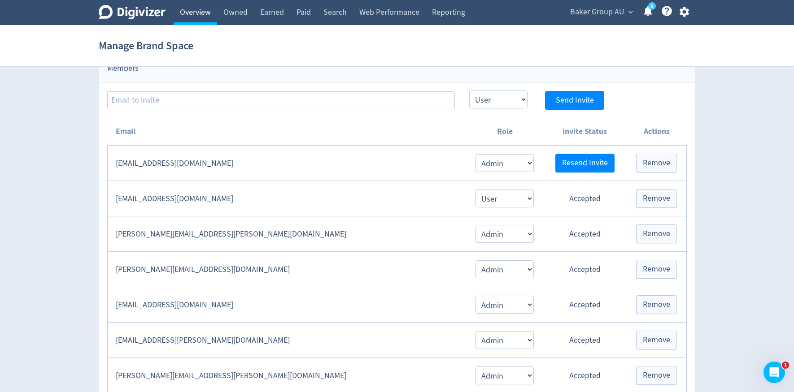
click at [194, 17] on link "Overview" at bounding box center [196, 12] width 44 height 25
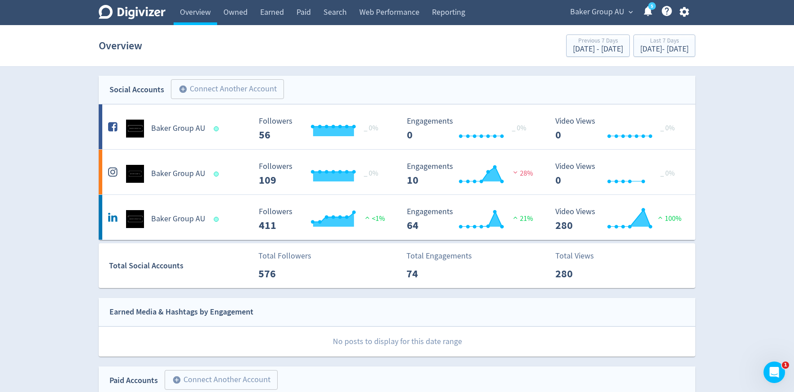
click at [687, 11] on icon "button" at bounding box center [683, 12] width 9 height 10
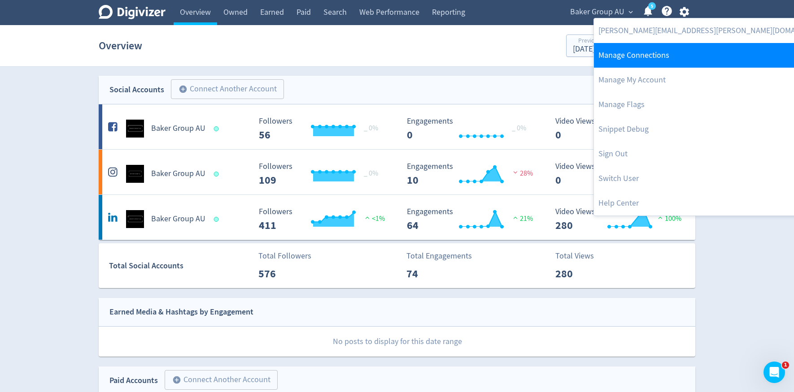
click at [671, 48] on link "Manage Connections" at bounding box center [714, 55] width 240 height 25
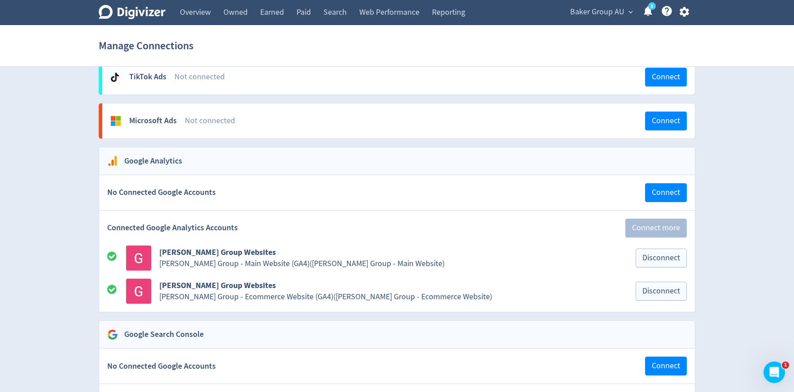
scroll to position [972, 0]
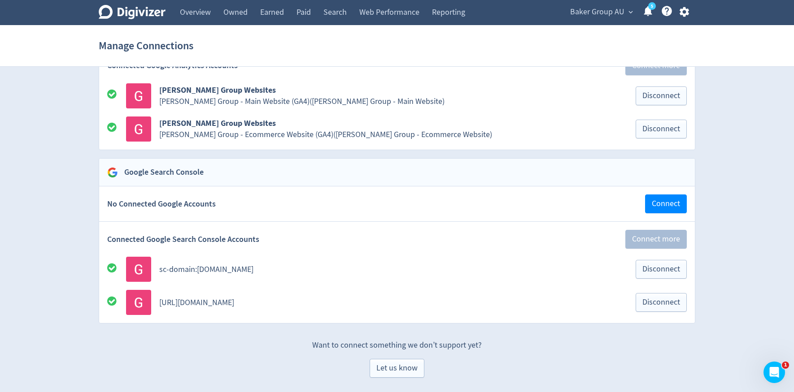
click at [619, 12] on span "Baker Group AU" at bounding box center [597, 12] width 54 height 14
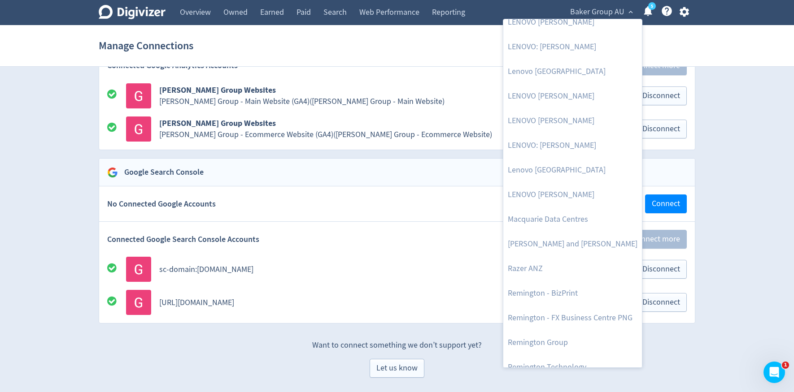
scroll to position [1033, 0]
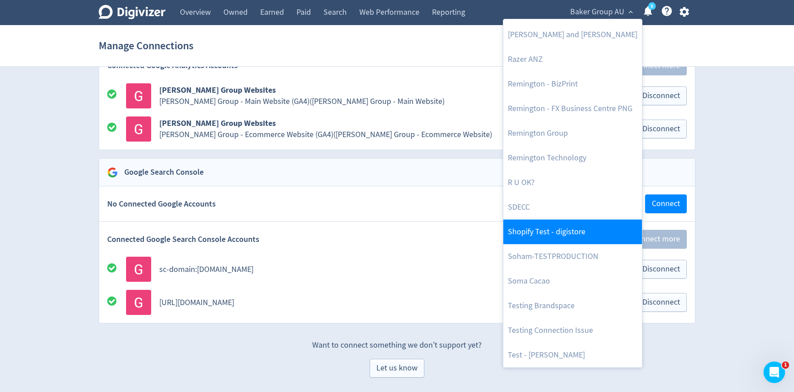
click at [573, 231] on link "Shopify Test - digistore" at bounding box center [572, 232] width 139 height 25
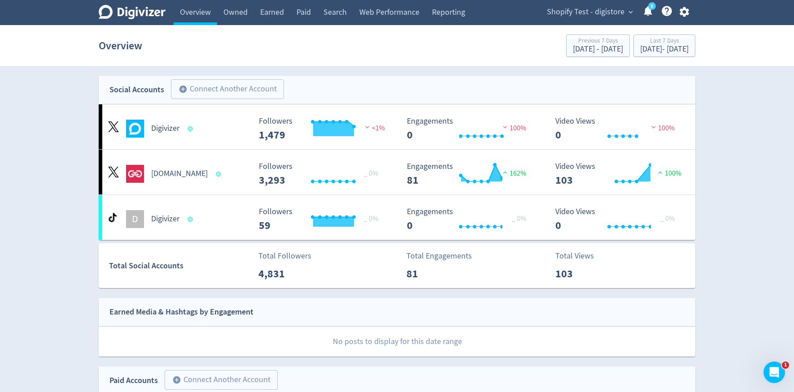
click at [681, 10] on icon "button" at bounding box center [683, 12] width 9 height 10
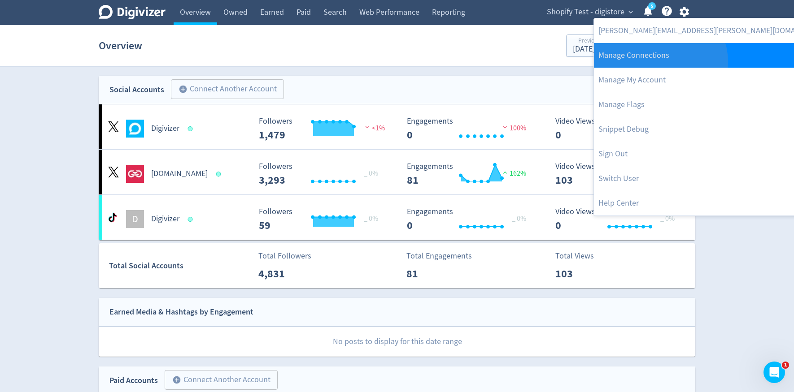
click at [659, 62] on link "Manage Connections" at bounding box center [714, 55] width 240 height 25
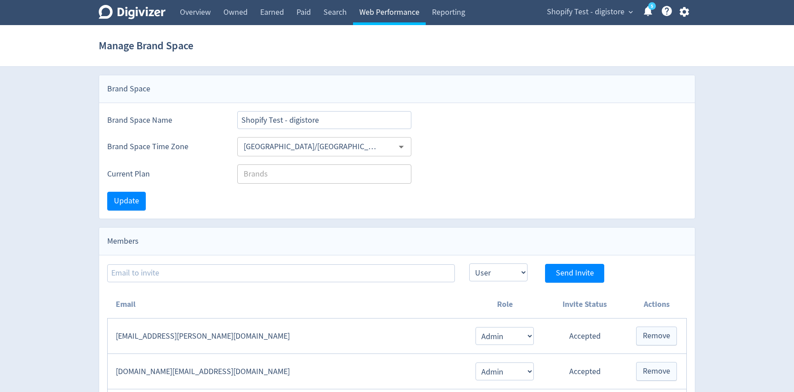
click at [385, 12] on link "Web Performance" at bounding box center [389, 12] width 73 height 25
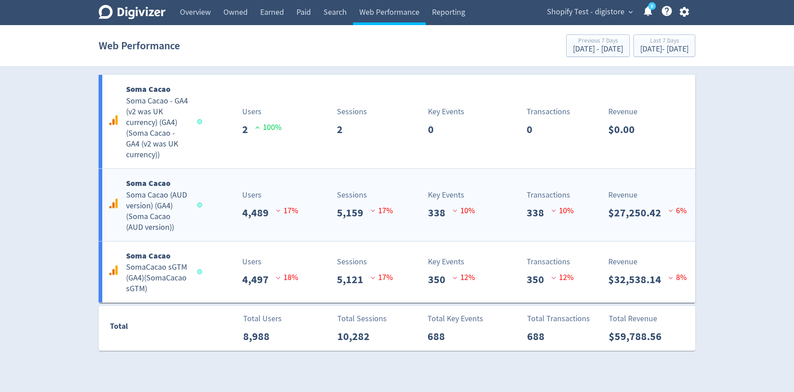
click at [372, 218] on span "17 %" at bounding box center [382, 213] width 22 height 16
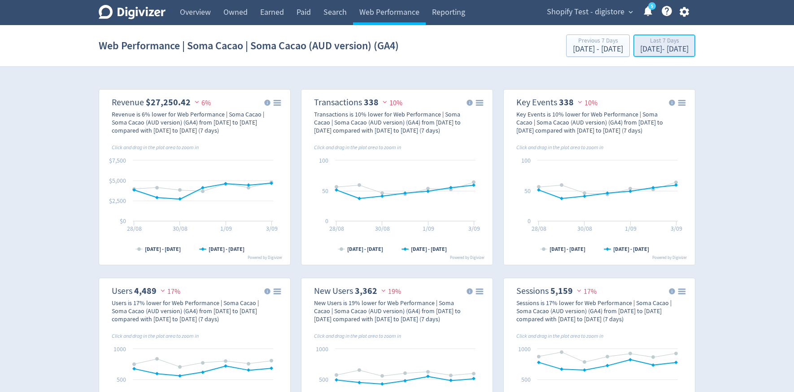
click at [640, 45] on div "Last 7 Days" at bounding box center [664, 42] width 48 height 8
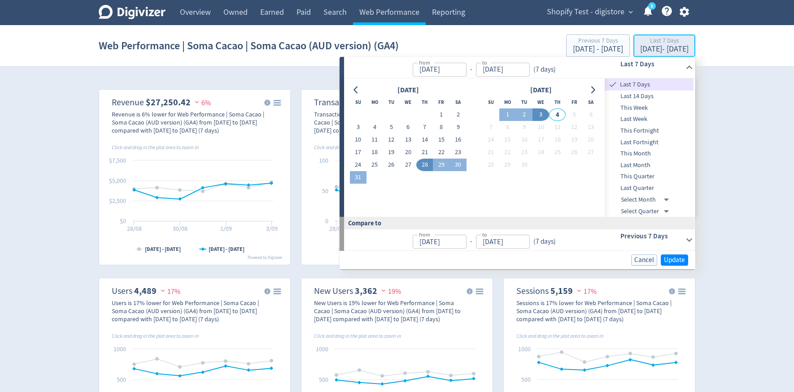
type input "[DATE]"
click at [379, 152] on button "18" at bounding box center [374, 152] width 17 height 13
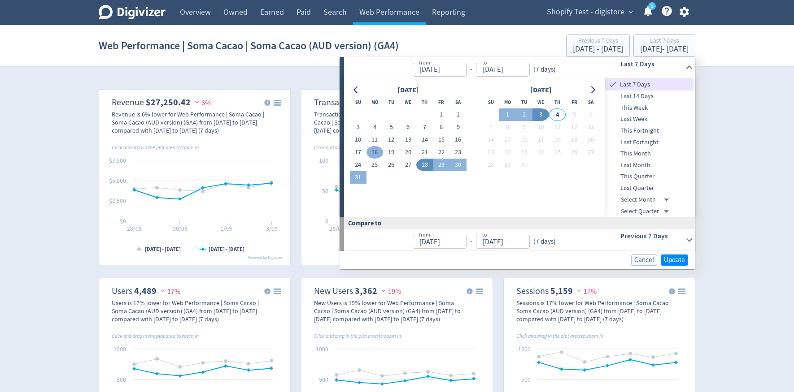
type input "[DATE]"
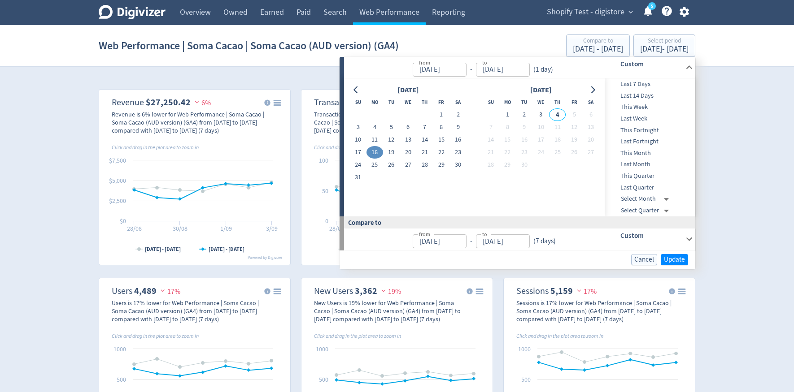
click at [379, 152] on button "18" at bounding box center [374, 152] width 17 height 13
type input "[DATE]"
click at [678, 254] on button "Update" at bounding box center [674, 259] width 27 height 11
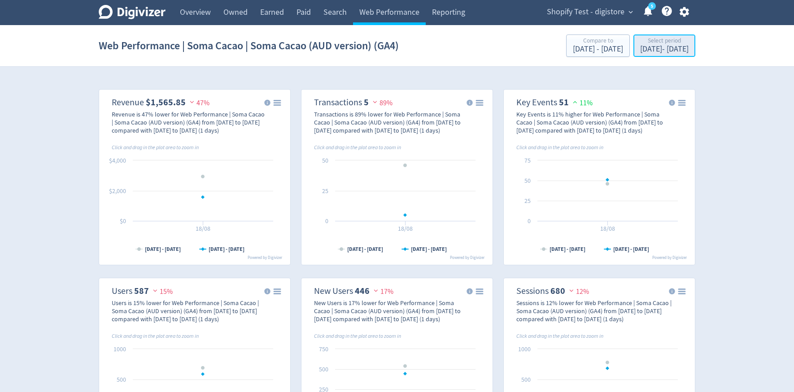
click at [654, 52] on div "[DATE] - [DATE]" at bounding box center [664, 49] width 48 height 8
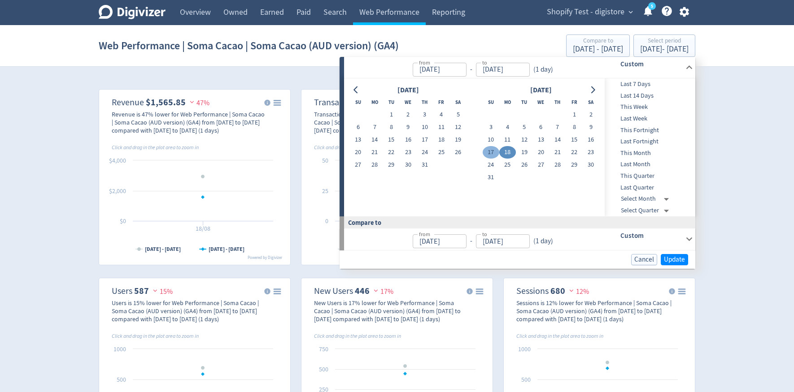
click at [493, 151] on button "17" at bounding box center [491, 152] width 17 height 13
type input "[DATE]"
click at [493, 151] on button "17" at bounding box center [491, 152] width 17 height 13
type input "[DATE]"
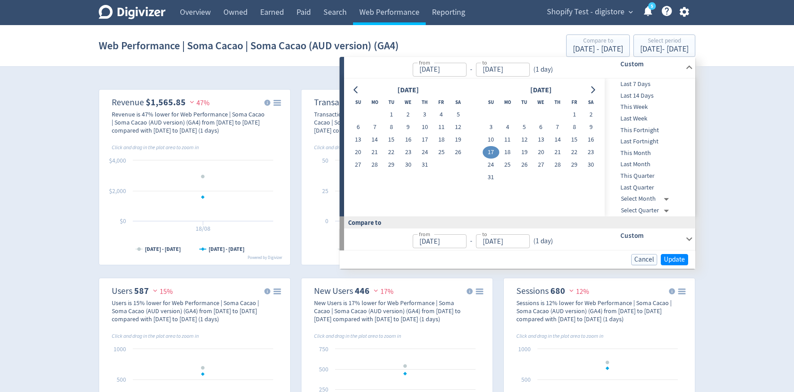
type input "[DATE]"
click at [671, 257] on span "Update" at bounding box center [674, 260] width 21 height 7
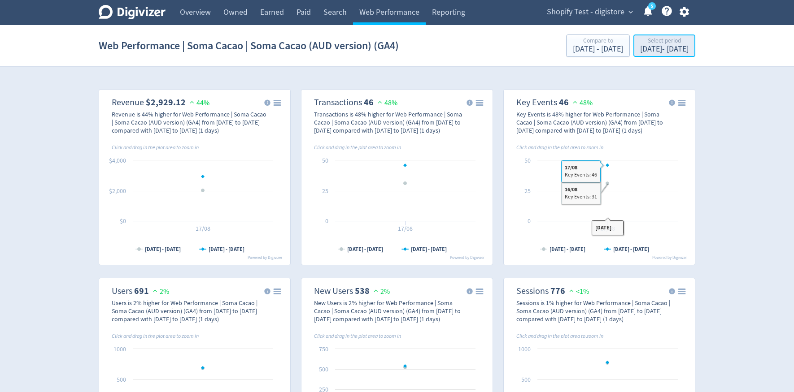
click at [658, 56] on button "Select period [DATE] - [DATE]" at bounding box center [664, 46] width 62 height 22
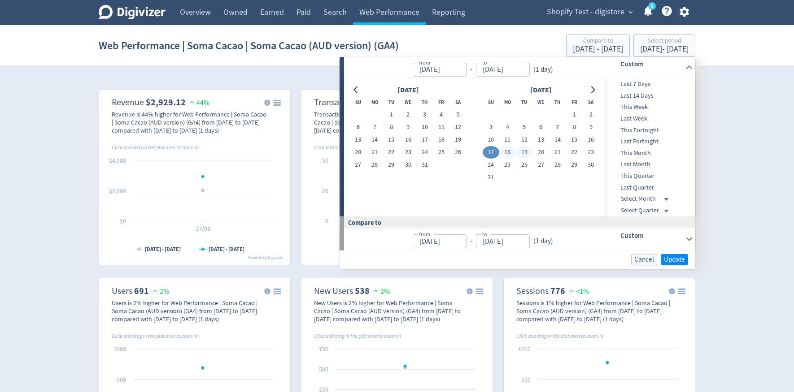
click at [527, 153] on button "19" at bounding box center [524, 152] width 17 height 13
type input "[DATE]"
click at [527, 153] on button "19" at bounding box center [524, 152] width 17 height 13
type input "[DATE]"
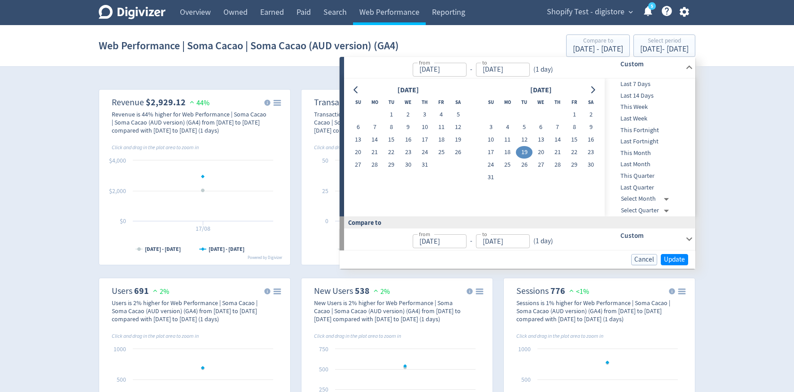
type input "[DATE]"
click at [671, 261] on span "Update" at bounding box center [674, 260] width 21 height 7
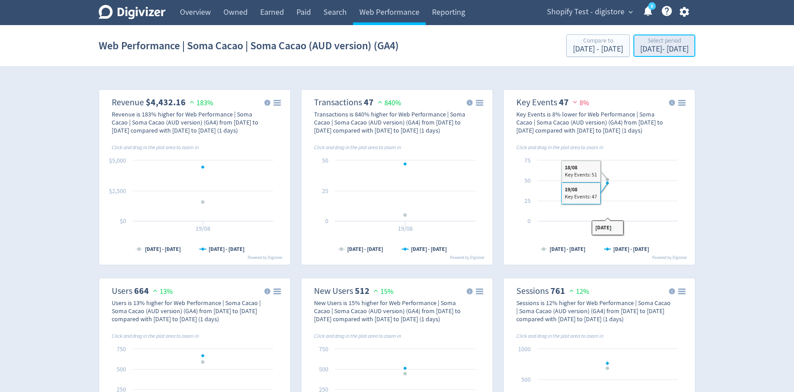
click at [671, 49] on div "[DATE] - [DATE]" at bounding box center [664, 49] width 48 height 8
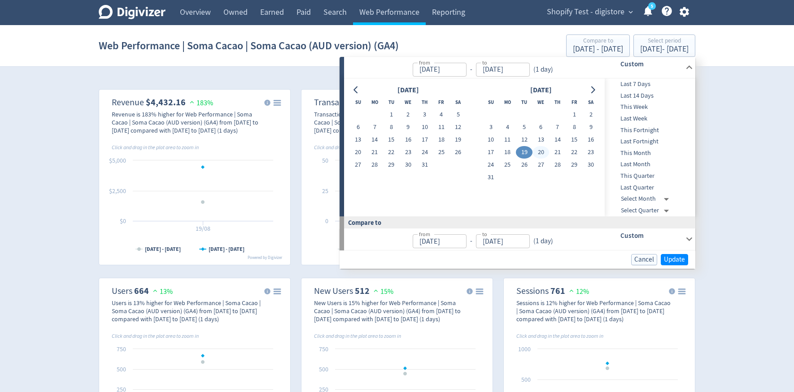
click at [544, 152] on button "20" at bounding box center [540, 152] width 17 height 13
type input "[DATE]"
click at [588, 153] on button "23" at bounding box center [591, 152] width 17 height 13
type input "[DATE]"
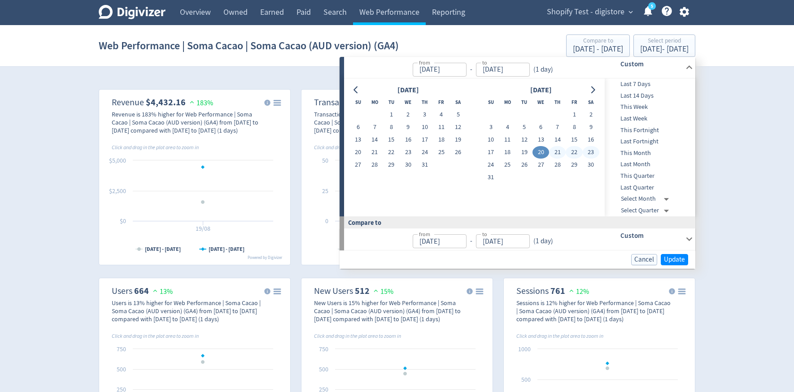
type input "[DATE]"
click at [669, 260] on span "Update" at bounding box center [674, 260] width 21 height 7
